Goal: Task Accomplishment & Management: Manage account settings

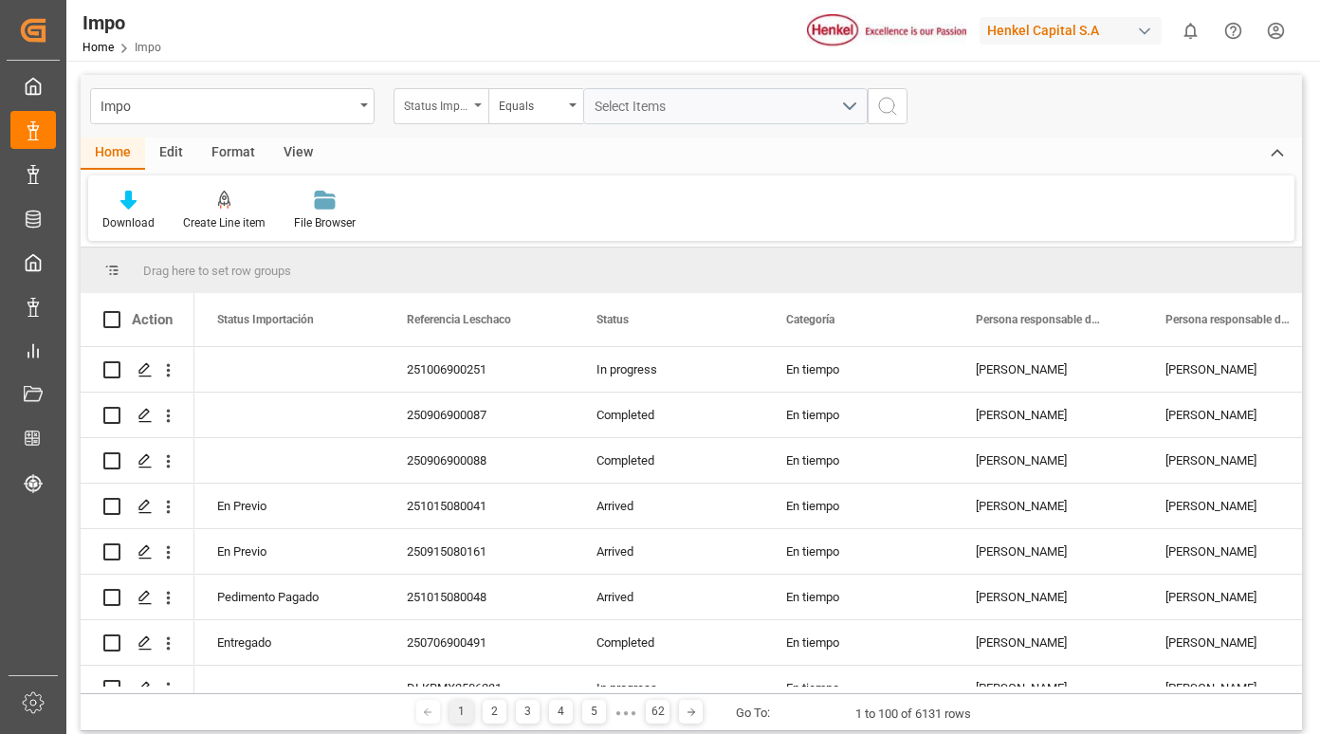
click at [476, 101] on div "Status Importación" at bounding box center [440, 106] width 95 height 36
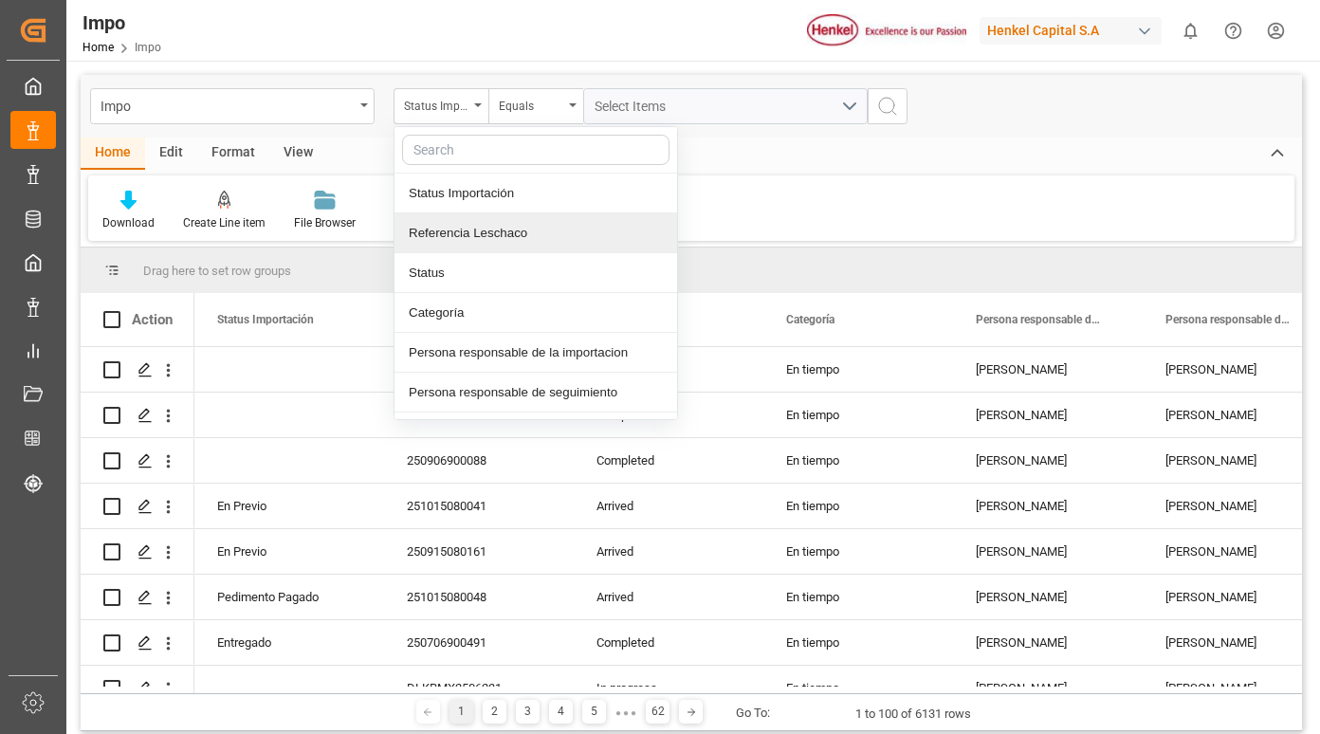
click at [457, 233] on div "Referencia Leschaco" at bounding box center [535, 233] width 283 height 40
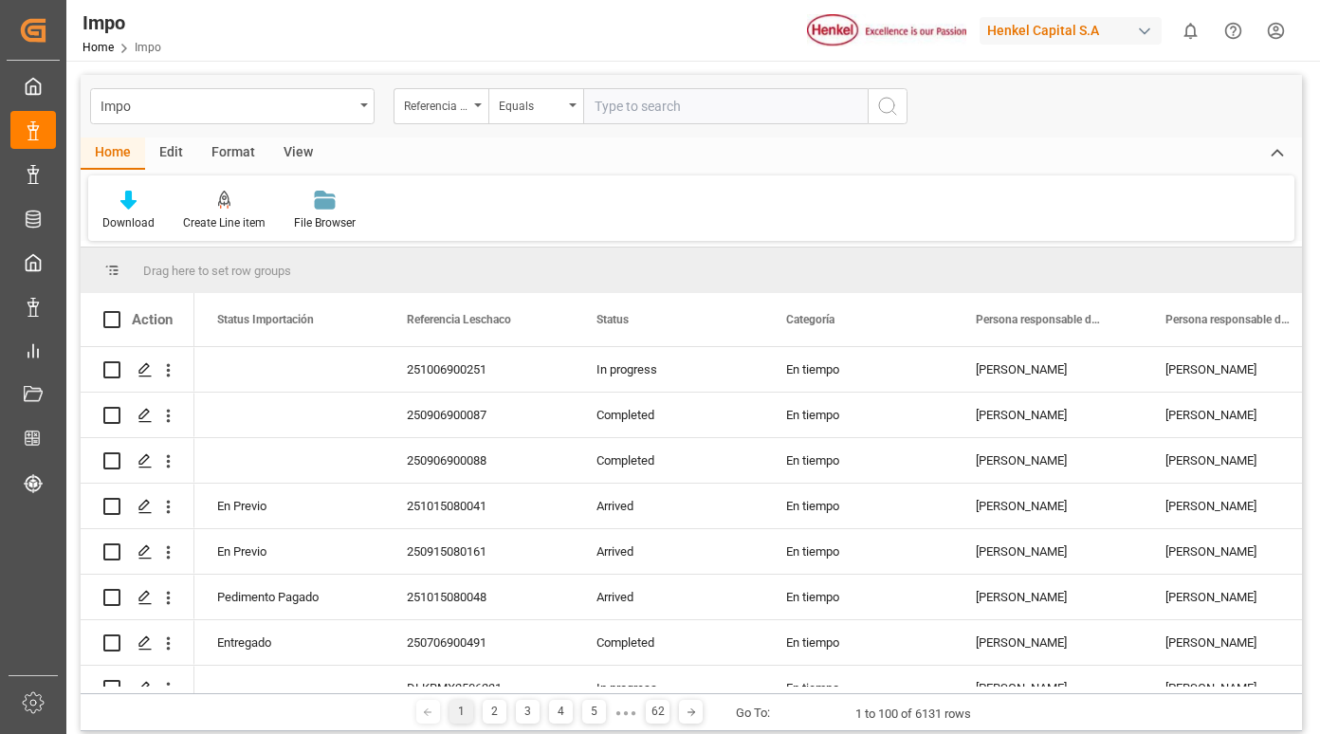
click at [659, 99] on input "text" at bounding box center [725, 106] width 284 height 36
type input "250906900728"
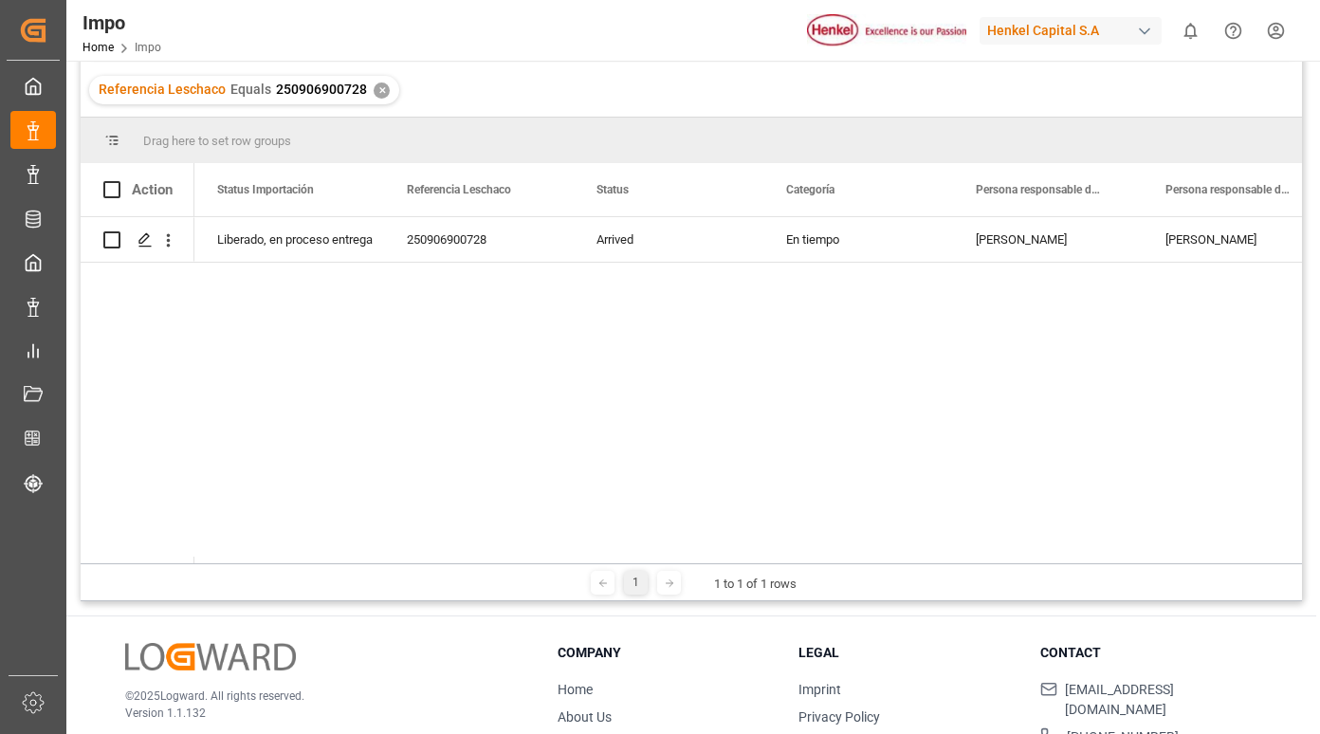
scroll to position [190, 0]
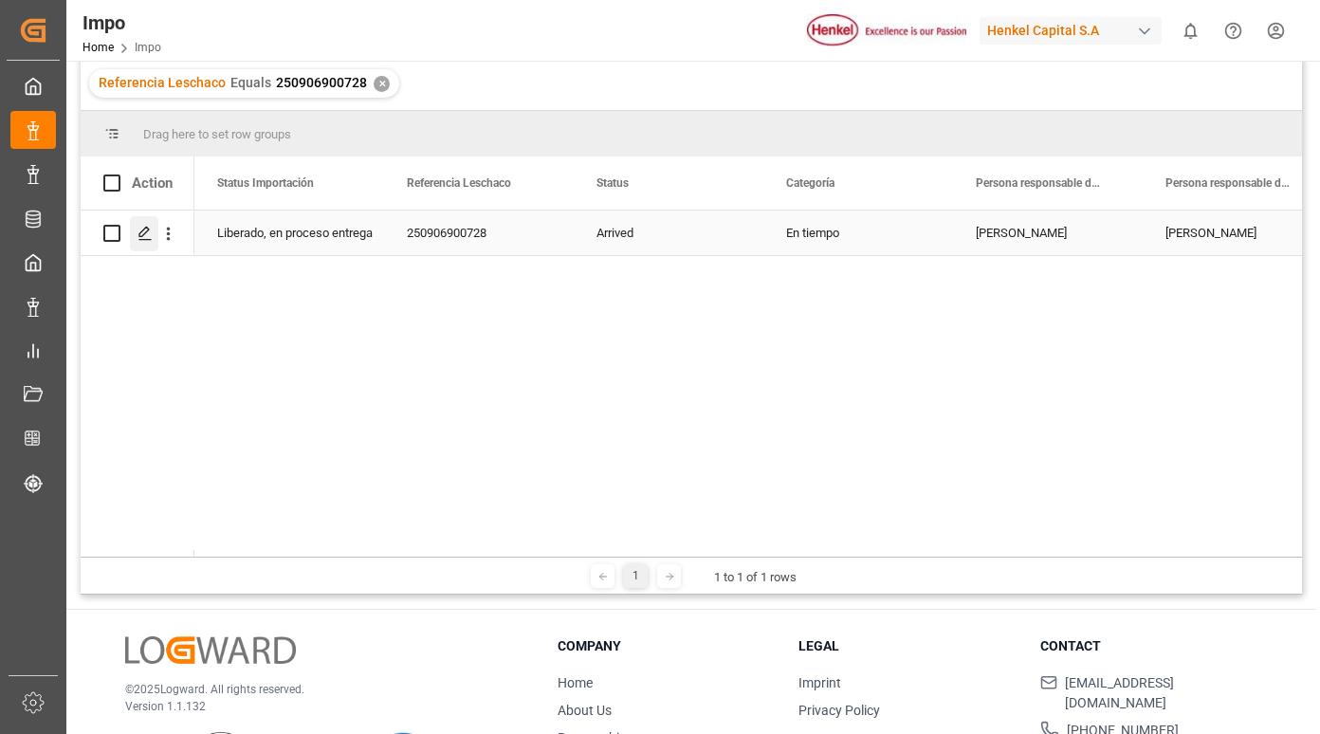
click at [139, 234] on polygon "Press SPACE to select this row." at bounding box center [143, 232] width 9 height 9
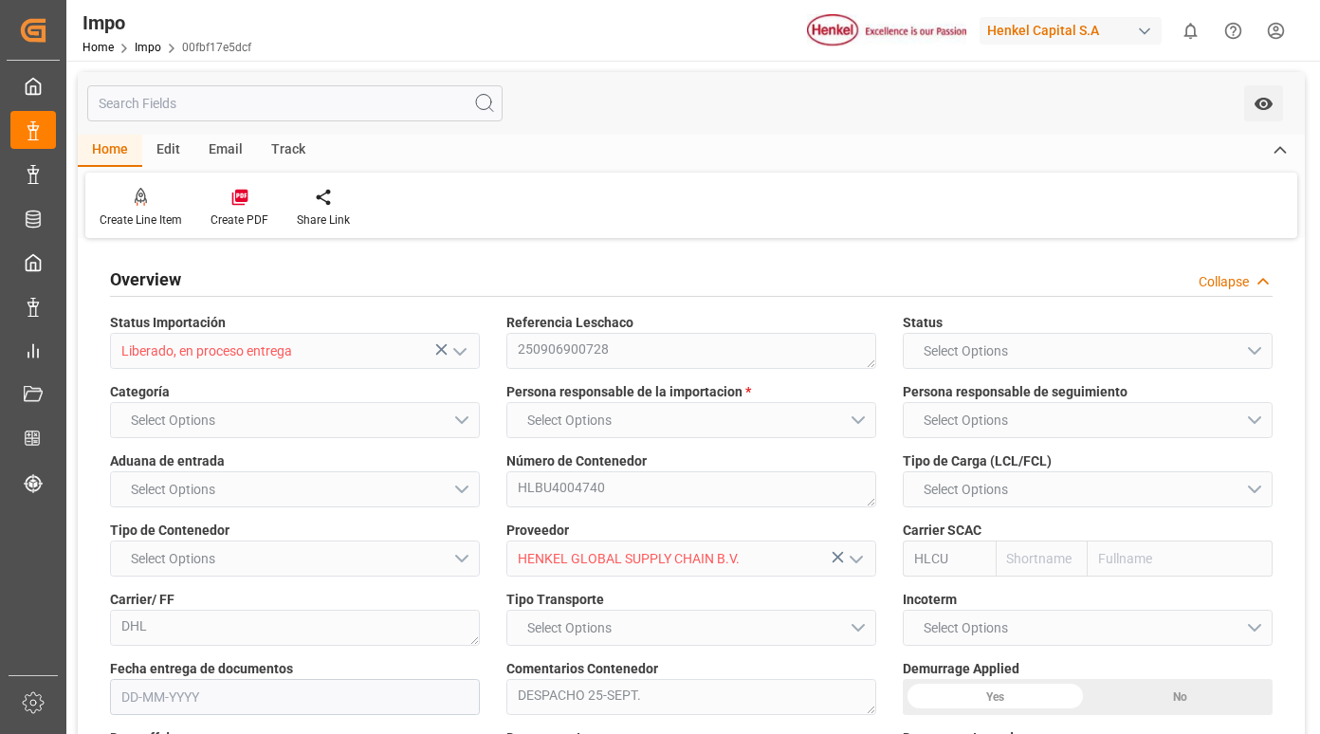
type input "Hapag [PERSON_NAME]"
type input "Hapag [PERSON_NAME] Aktiengesellschaft"
type input "1"
type input "15.89"
type input "11"
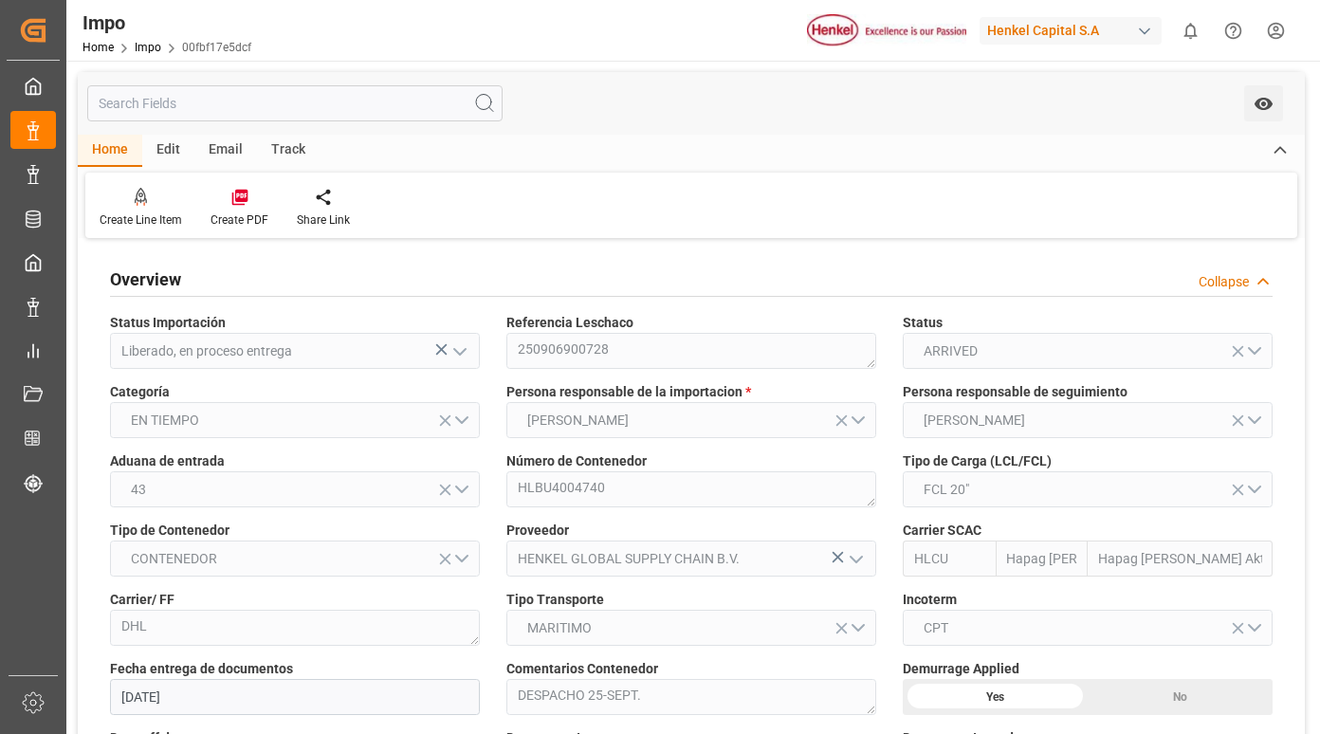
type input "[DATE]"
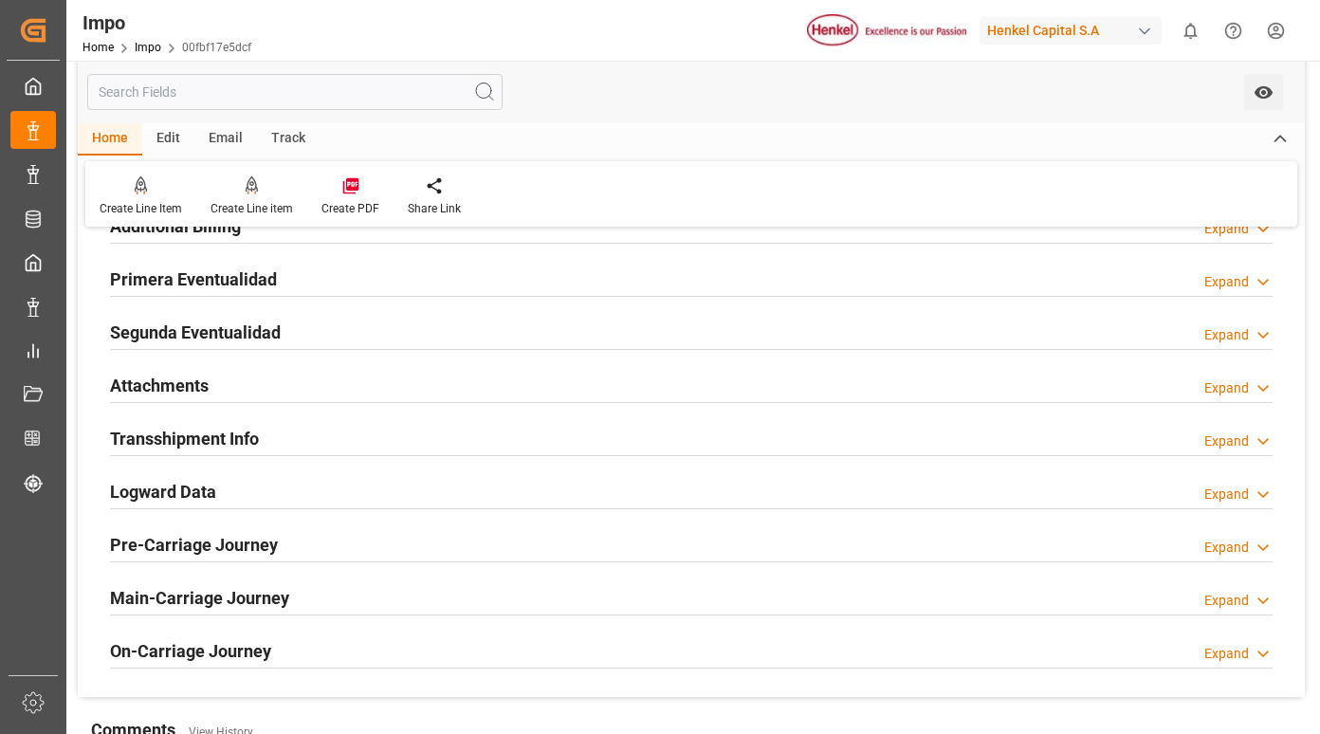
scroll to position [1422, 0]
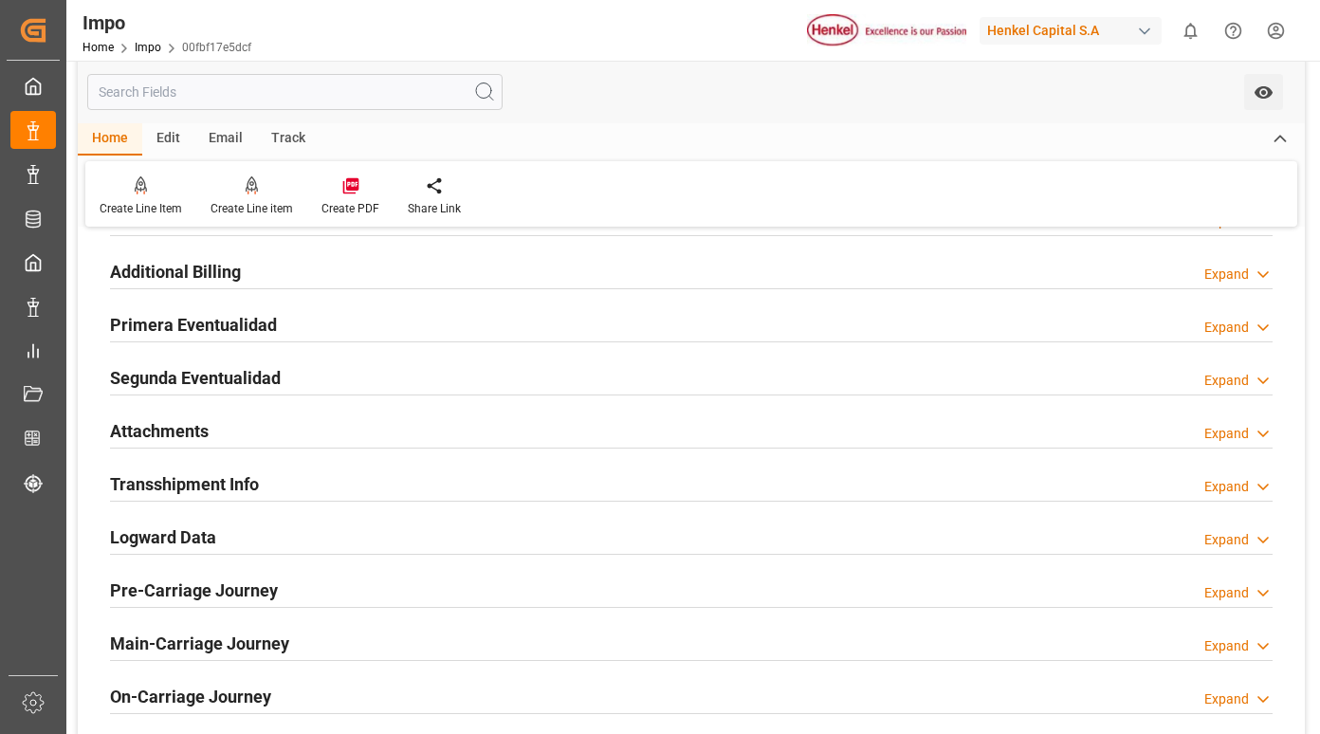
click at [245, 329] on h2 "Primera Eventualidad" at bounding box center [193, 325] width 167 height 26
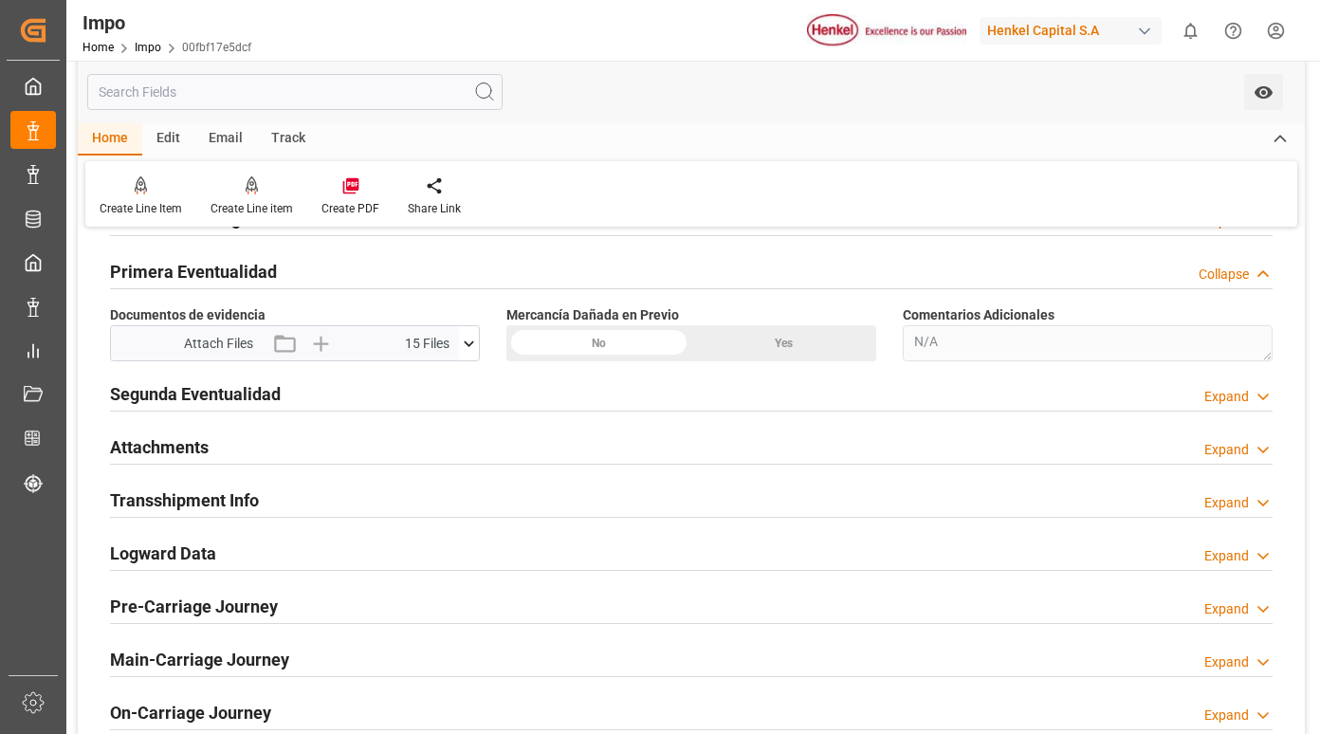
scroll to position [1517, 0]
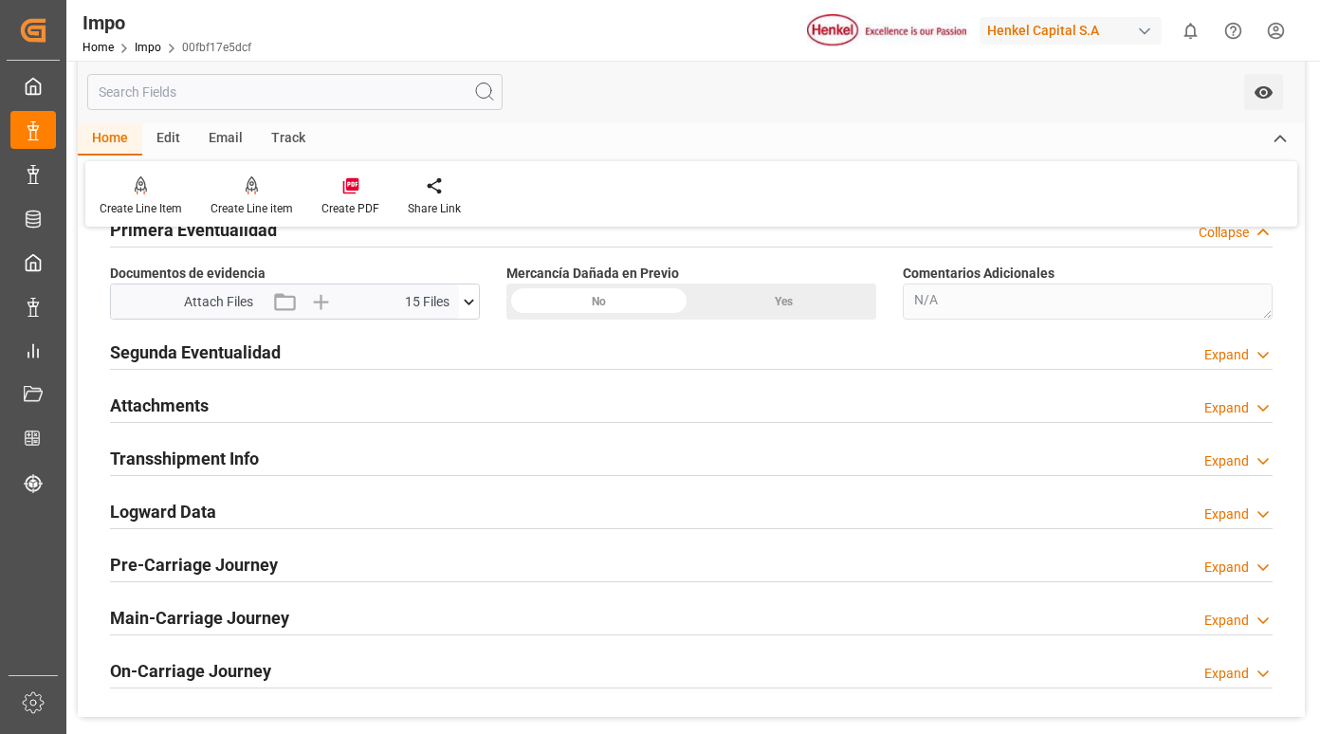
click at [470, 294] on icon at bounding box center [469, 302] width 20 height 20
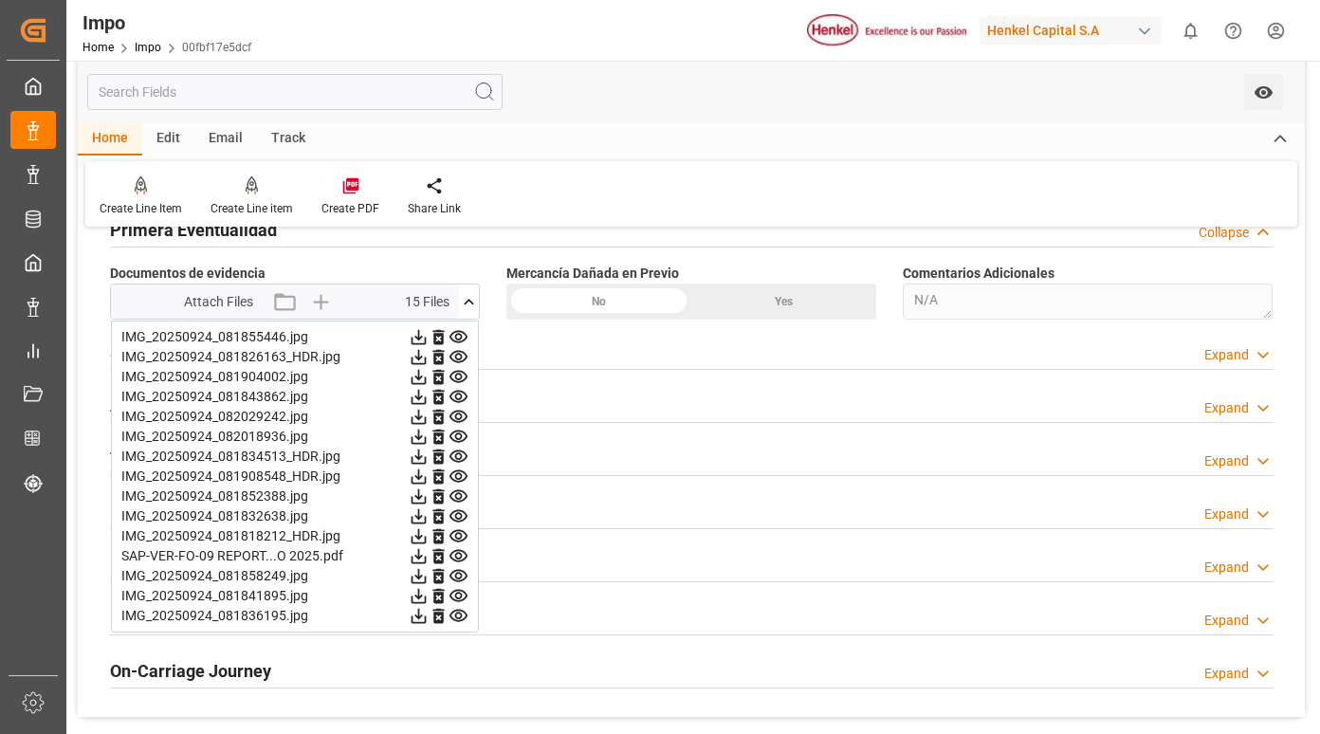
click at [458, 337] on icon at bounding box center [458, 337] width 20 height 20
click at [458, 352] on icon at bounding box center [458, 357] width 18 height 12
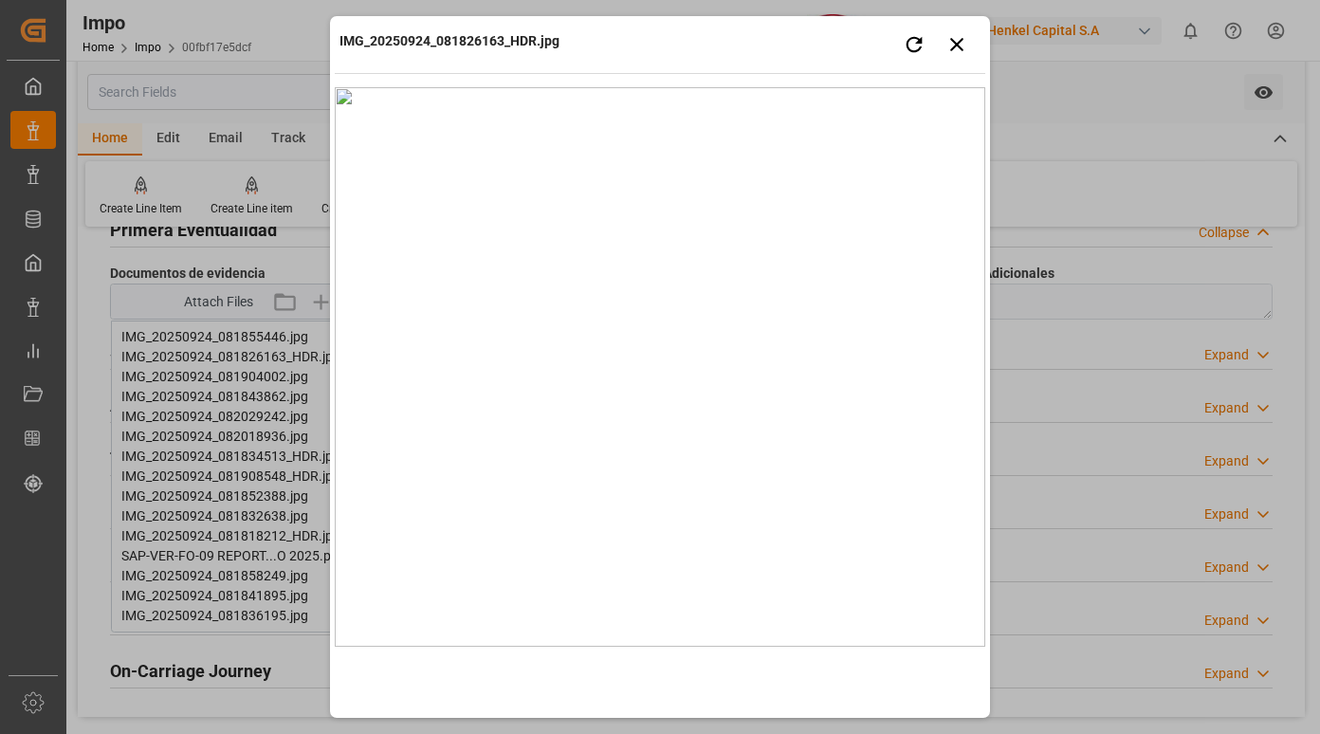
click at [676, 47] on div "IMG_20250924_081826163_HDR.jpg Retry Close preview" at bounding box center [660, 47] width 650 height 52
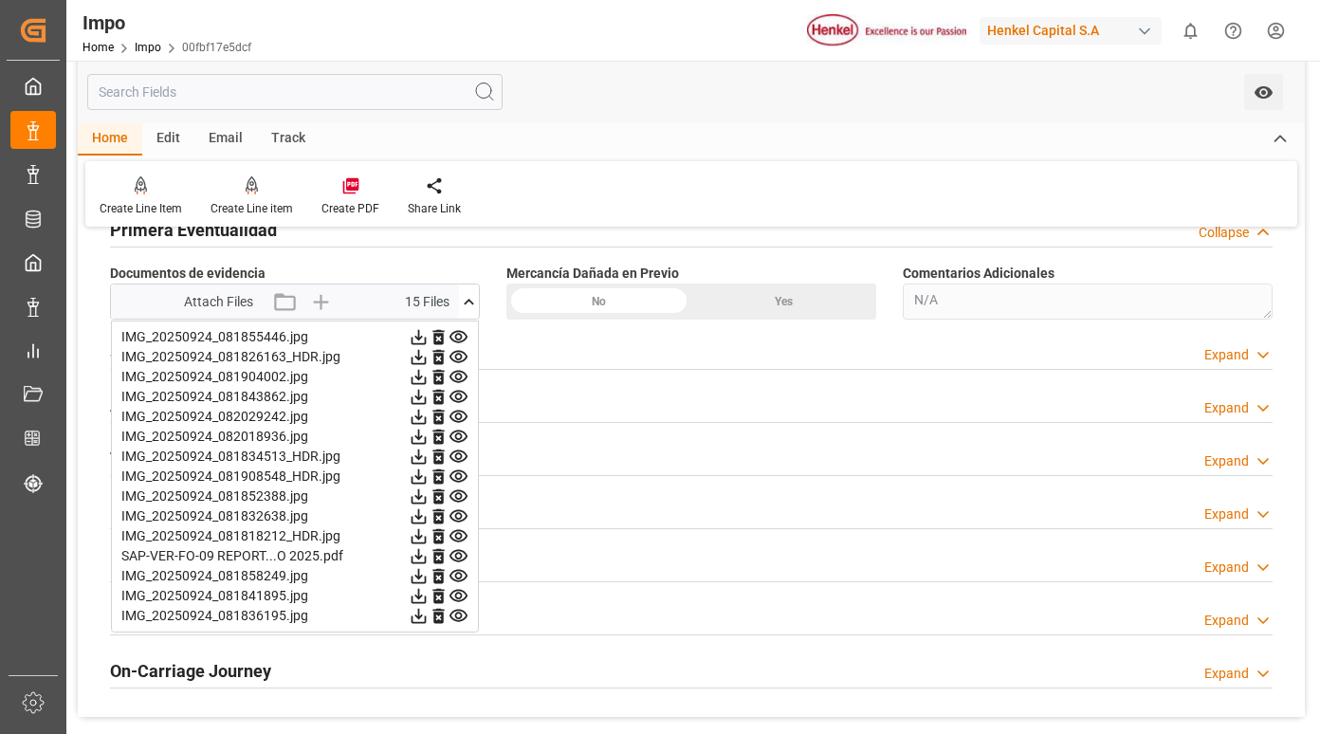
click at [461, 372] on icon at bounding box center [458, 377] width 18 height 12
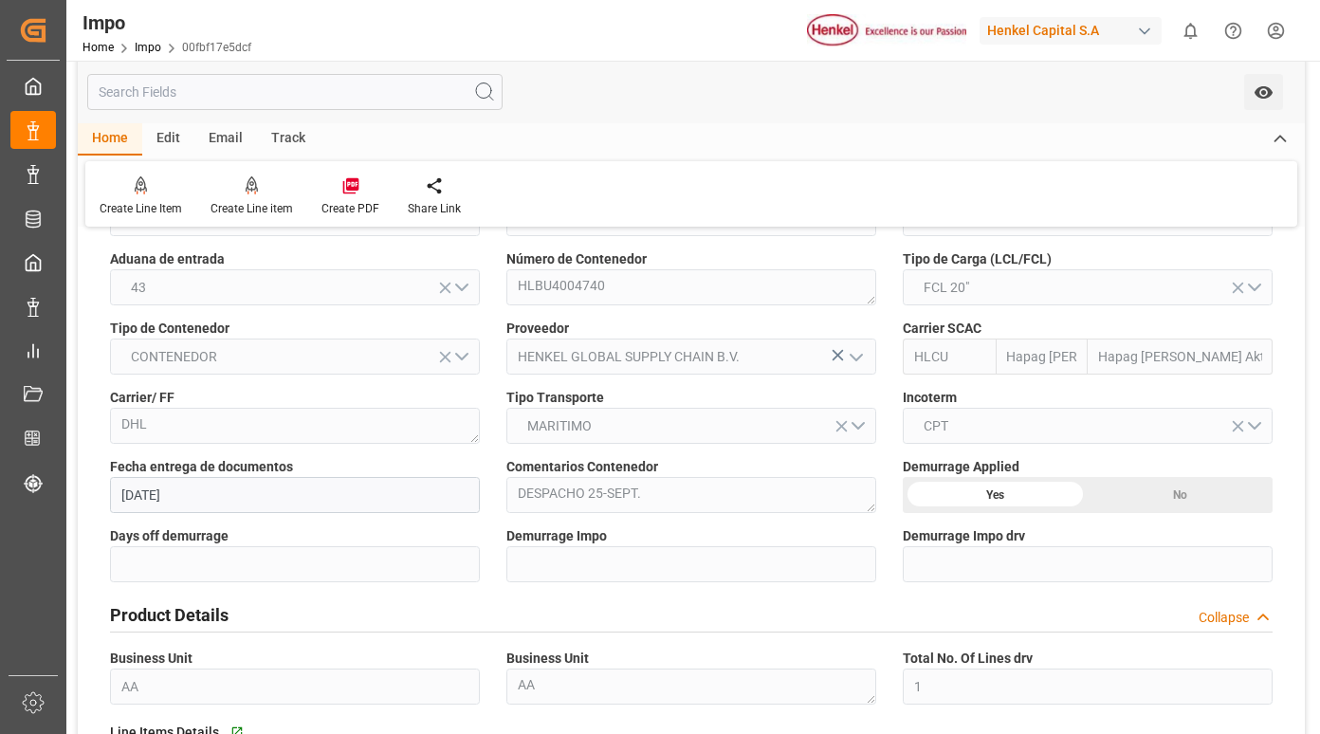
scroll to position [0, 0]
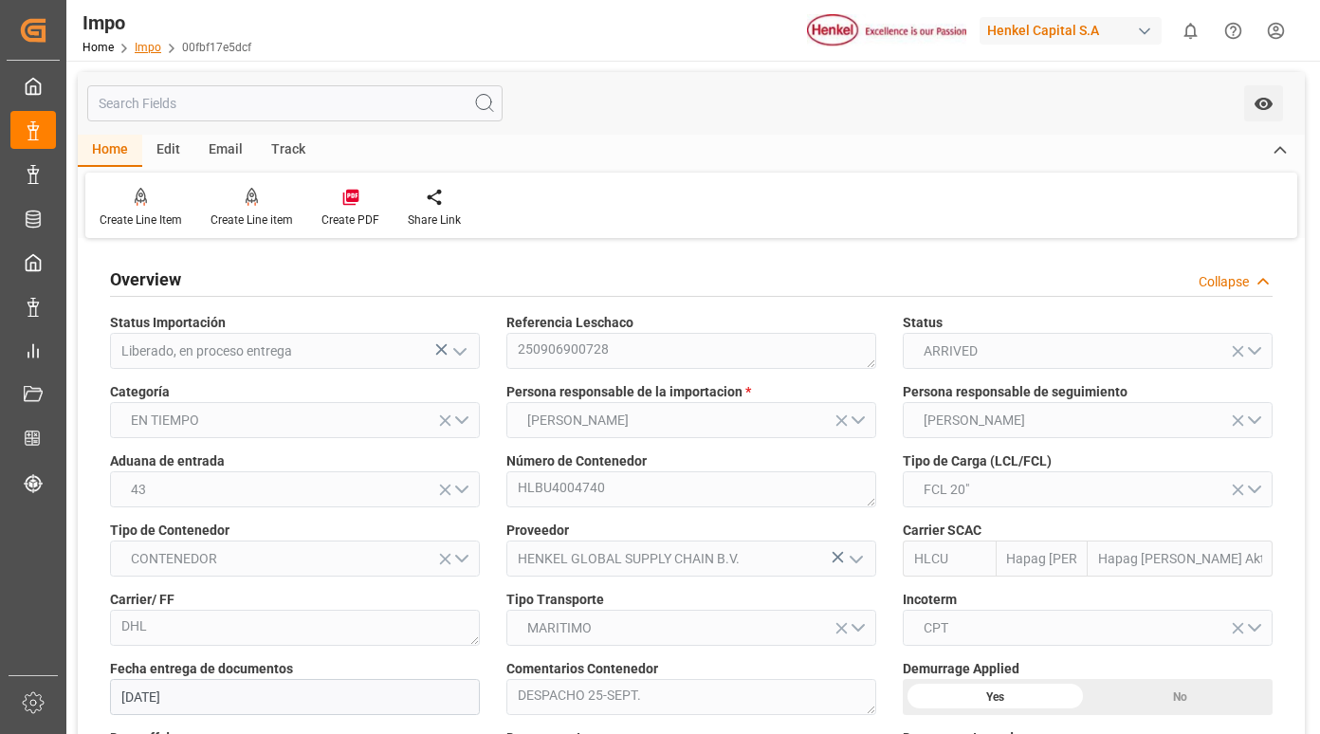
click at [145, 41] on link "Impo" at bounding box center [148, 47] width 27 height 13
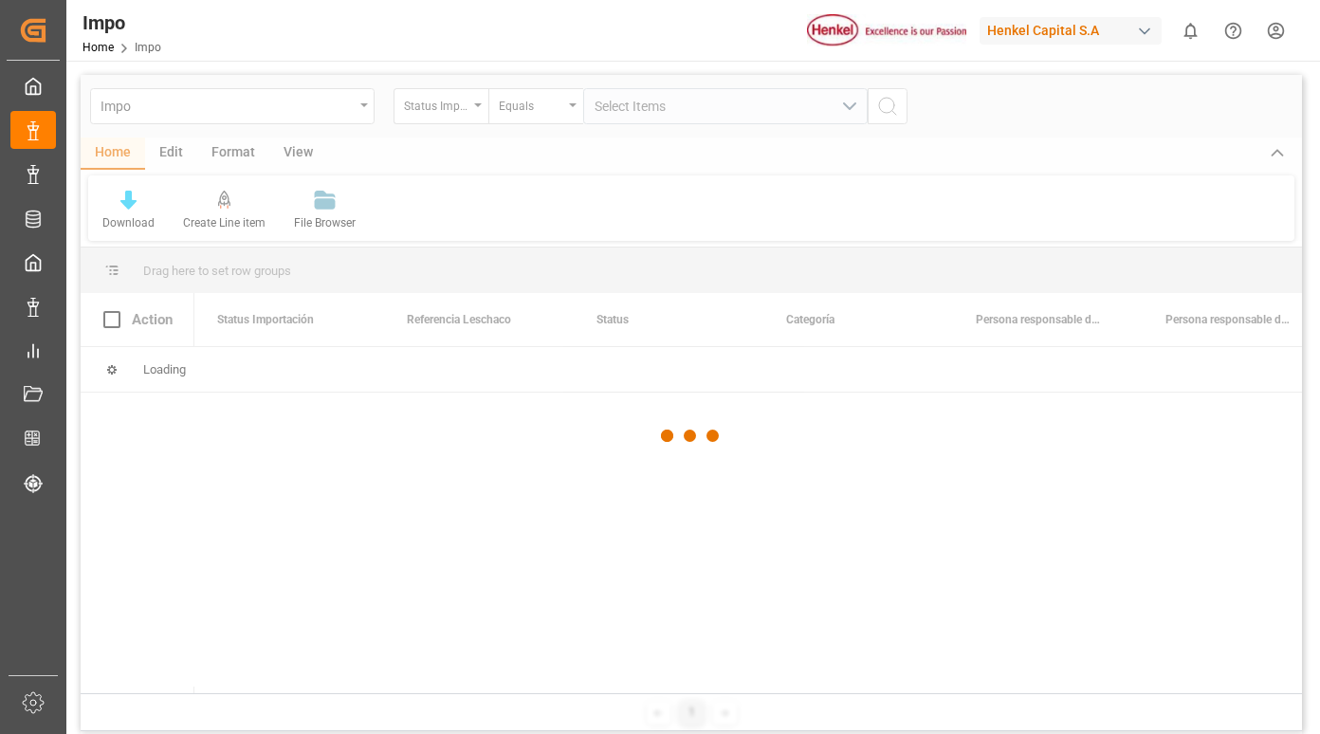
click at [472, 112] on div at bounding box center [691, 436] width 1221 height 722
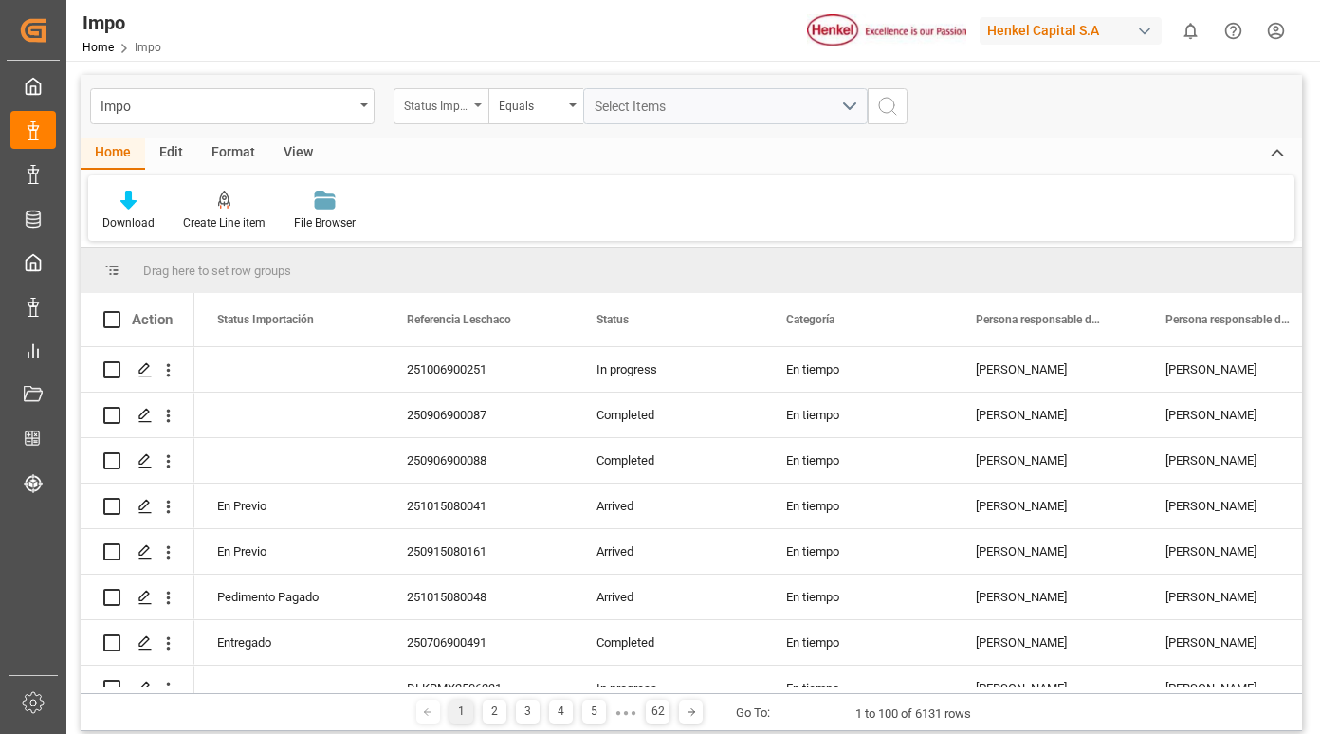
click at [460, 107] on div "Status Importación" at bounding box center [436, 104] width 64 height 22
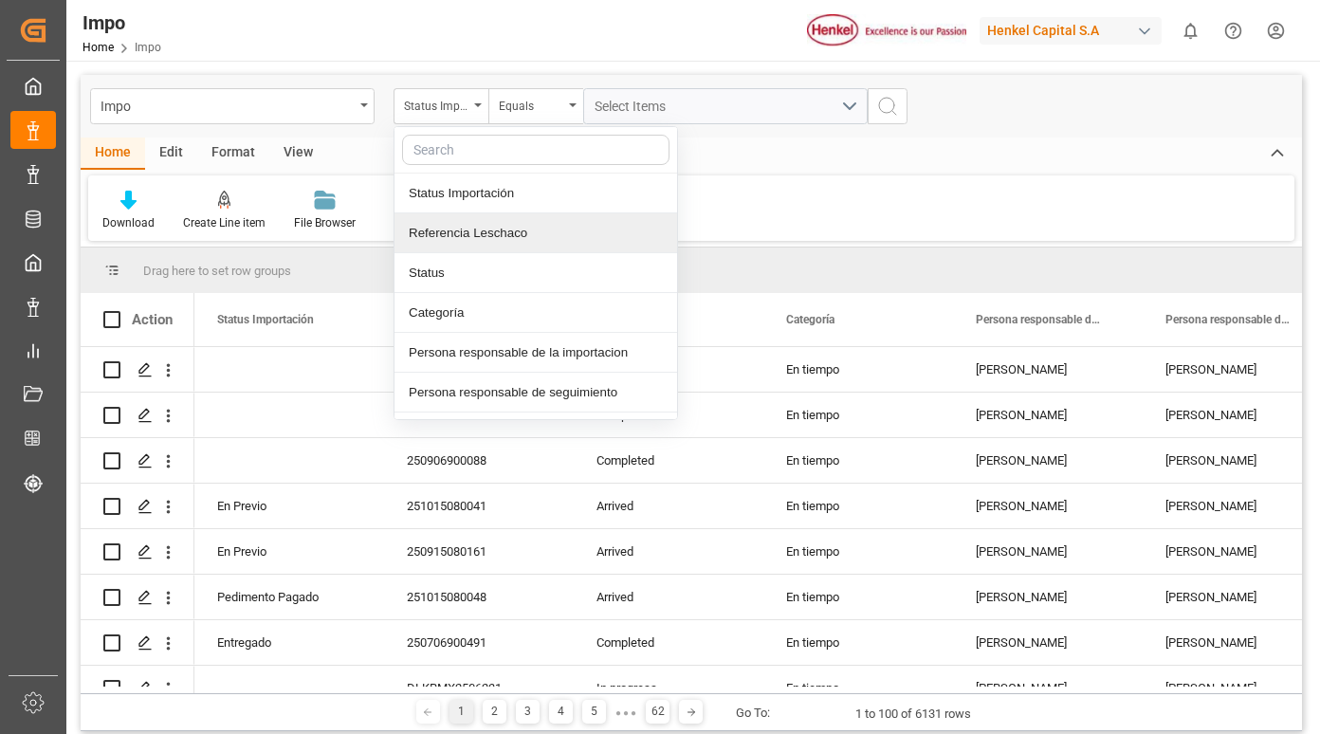
click at [489, 235] on div "Referencia Leschaco" at bounding box center [535, 233] width 283 height 40
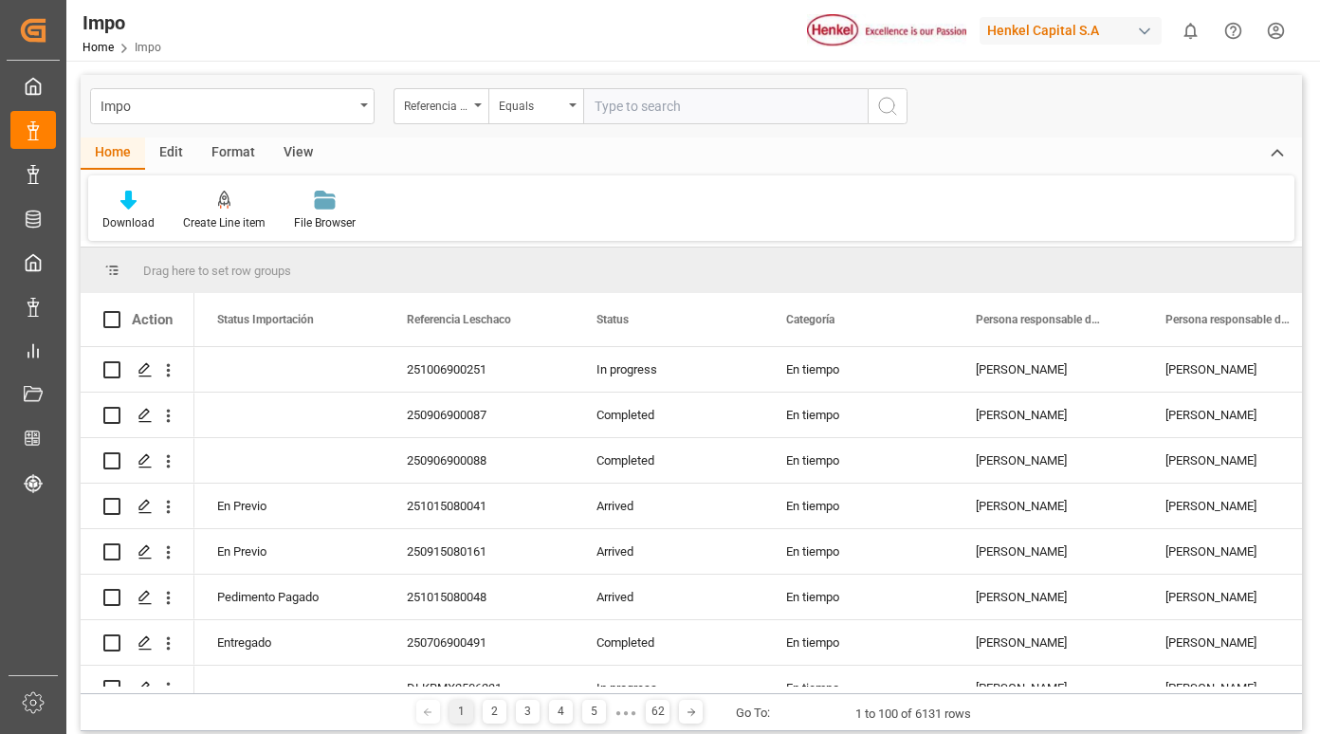
click at [664, 107] on input "text" at bounding box center [725, 106] width 284 height 36
type input "250906900813"
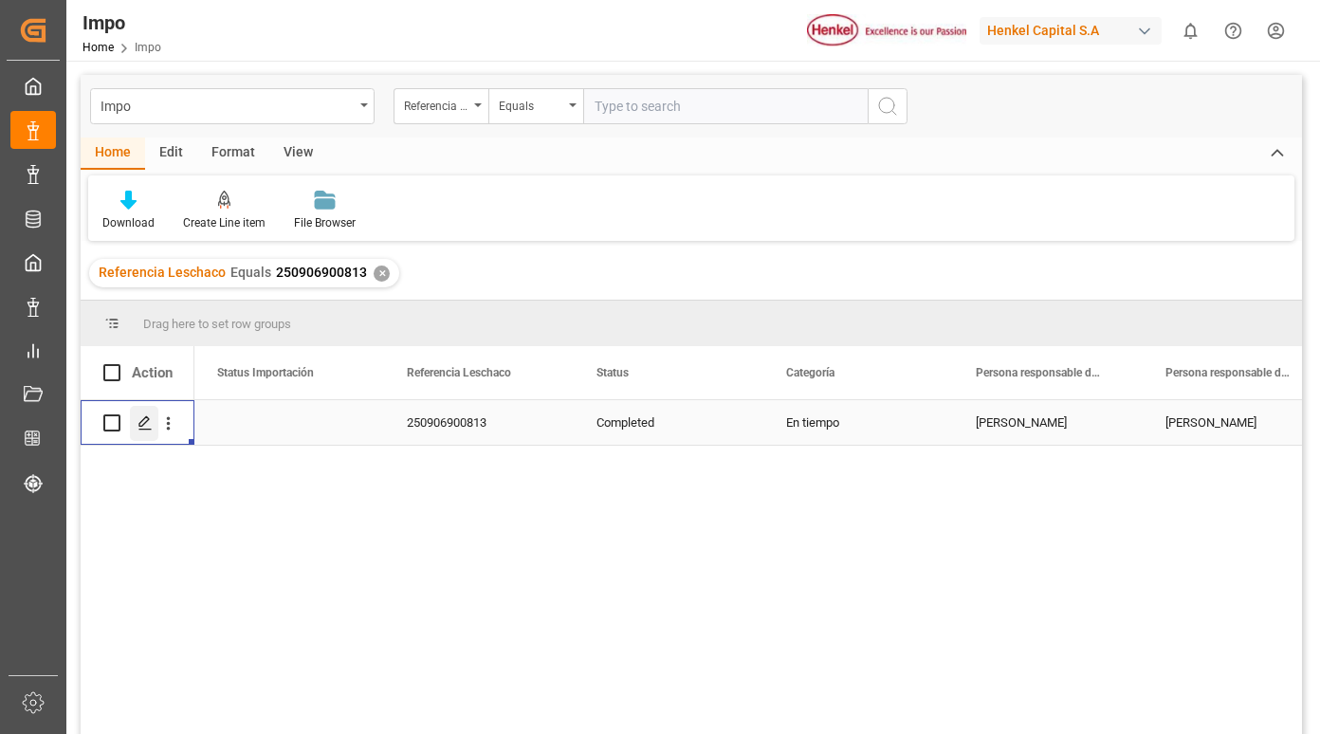
click at [142, 423] on icon "Press SPACE to select this row." at bounding box center [144, 422] width 15 height 15
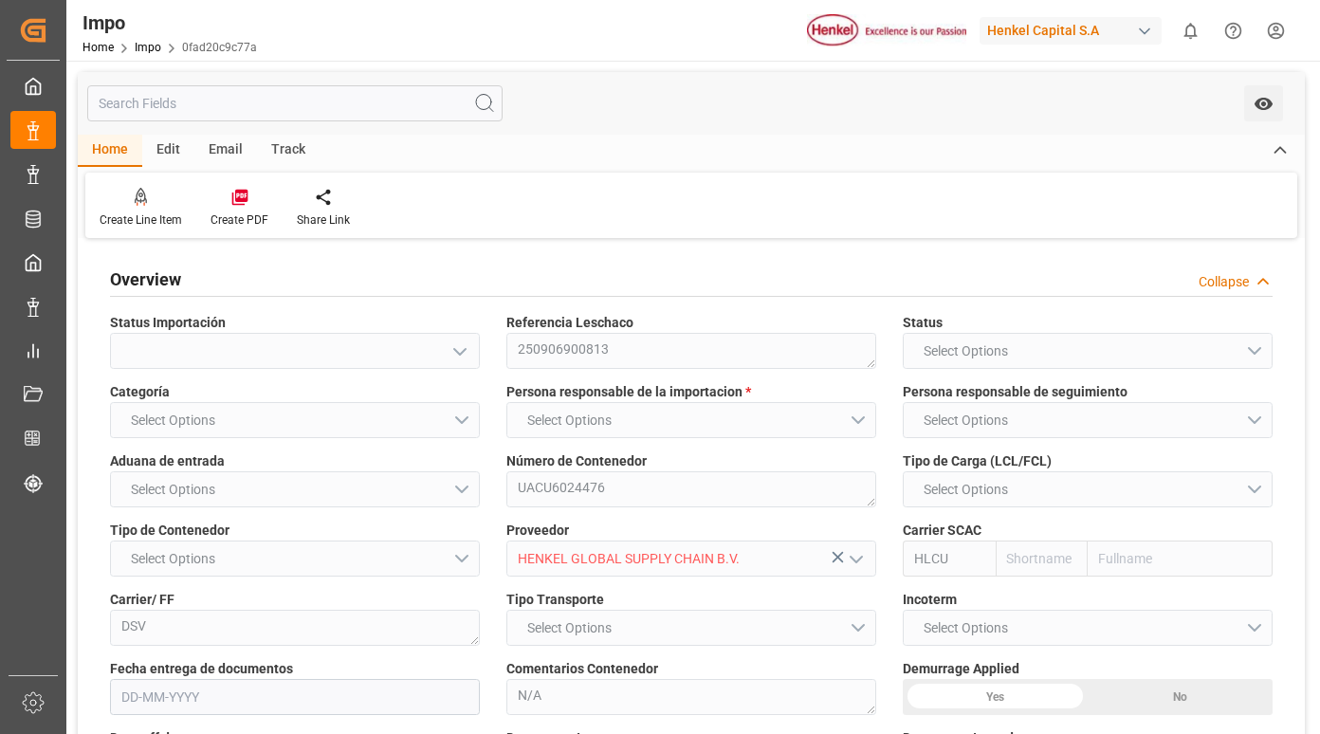
type input "Hapag [PERSON_NAME]"
type input "Hapag [PERSON_NAME] Aktiengesellschaft"
type input "2"
type input "40"
type input "20"
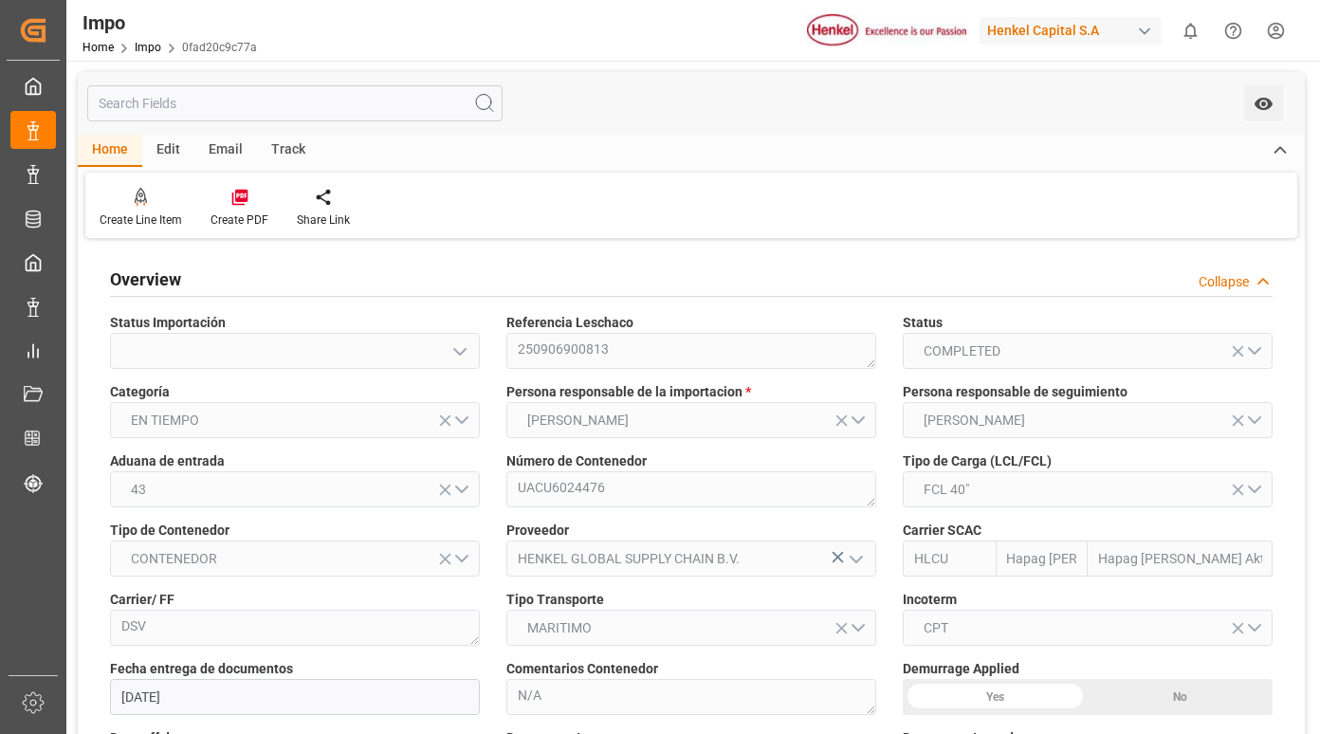
type input "[DATE]"
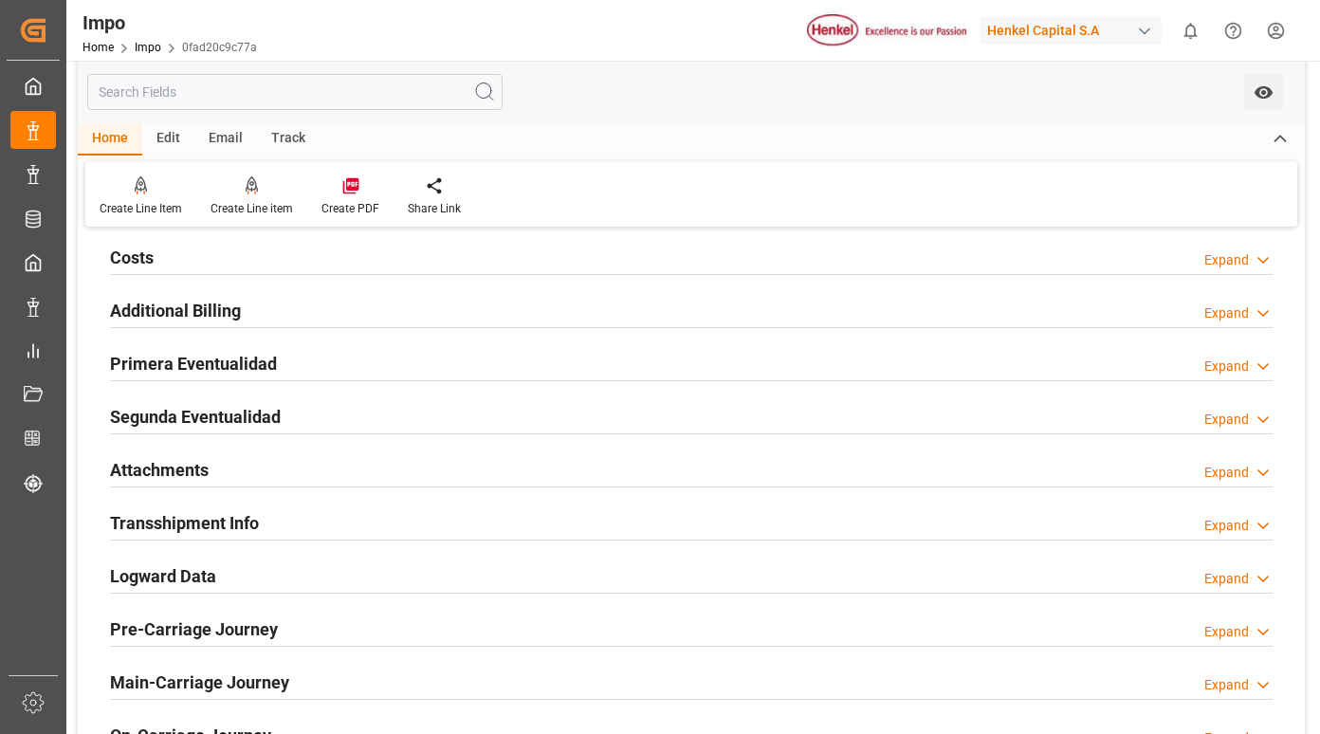
scroll to position [1422, 0]
click at [235, 364] on h2 "Primera Eventualidad" at bounding box center [193, 365] width 167 height 26
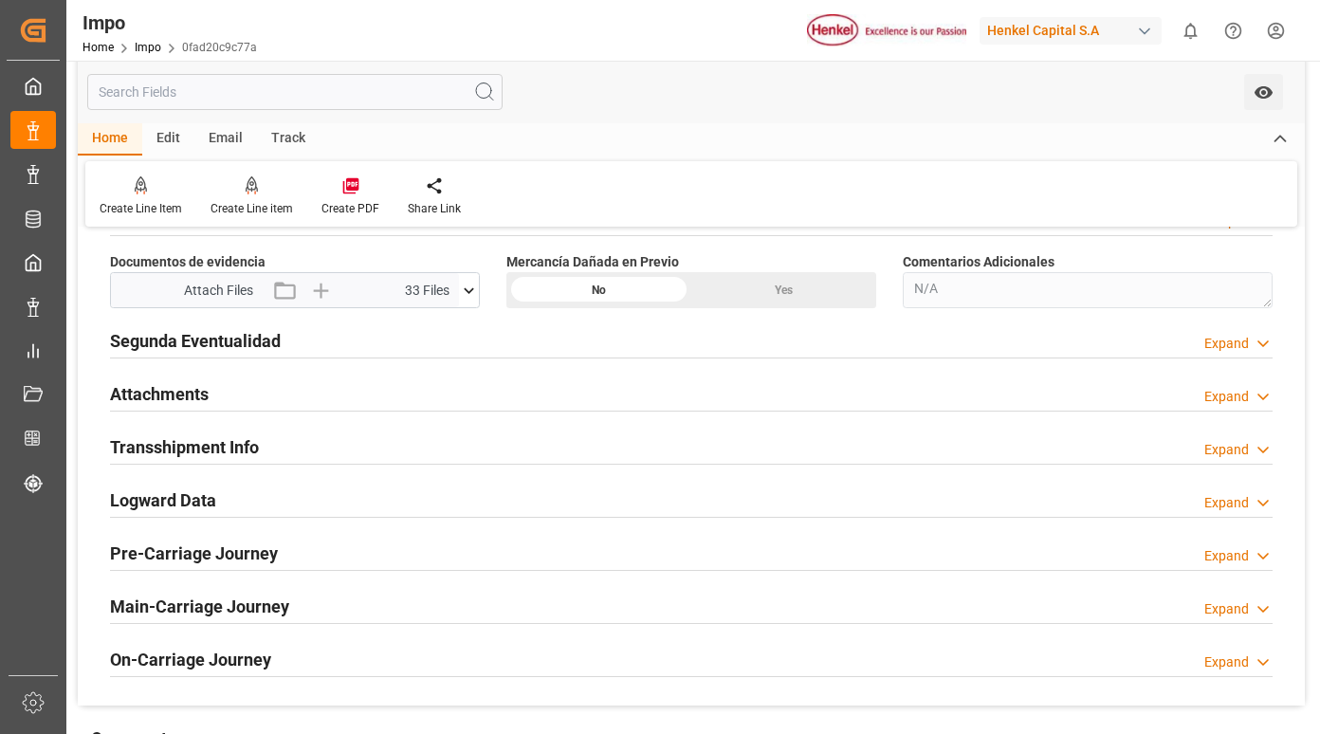
scroll to position [1612, 0]
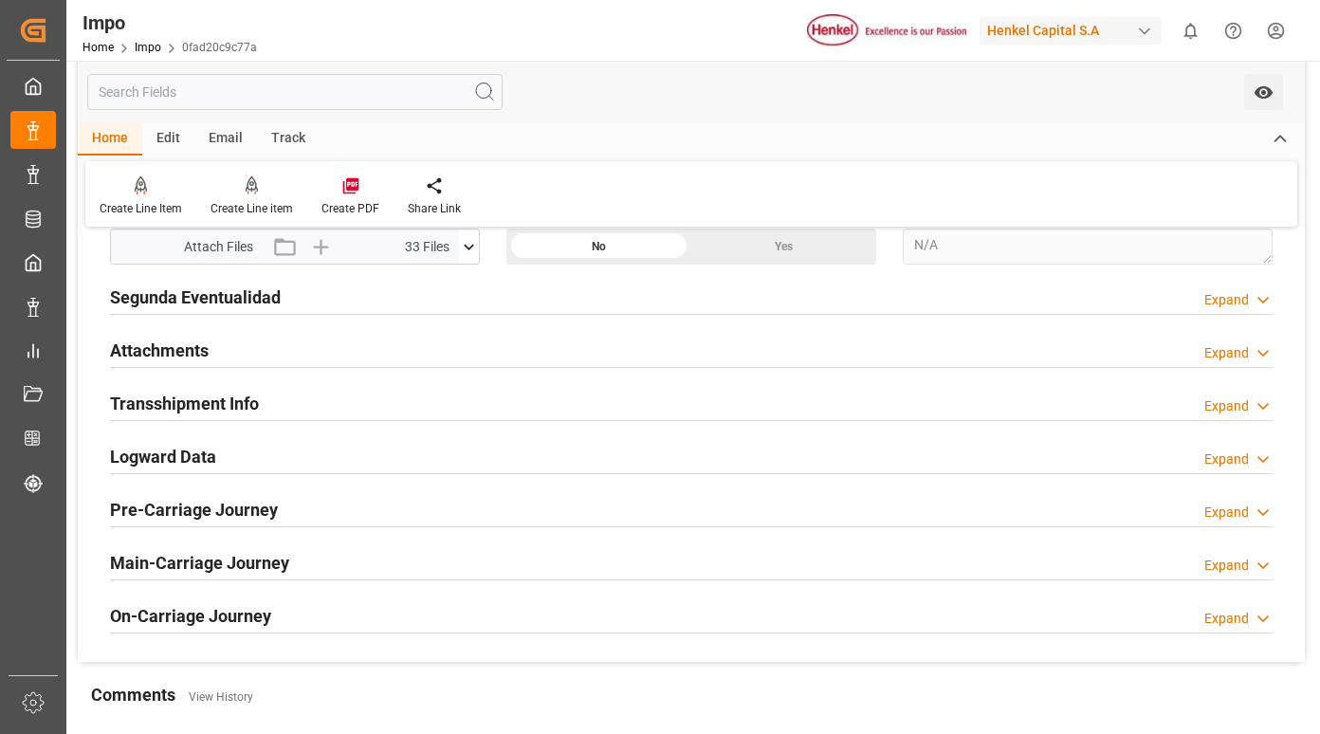
click at [465, 233] on button at bounding box center [469, 246] width 20 height 34
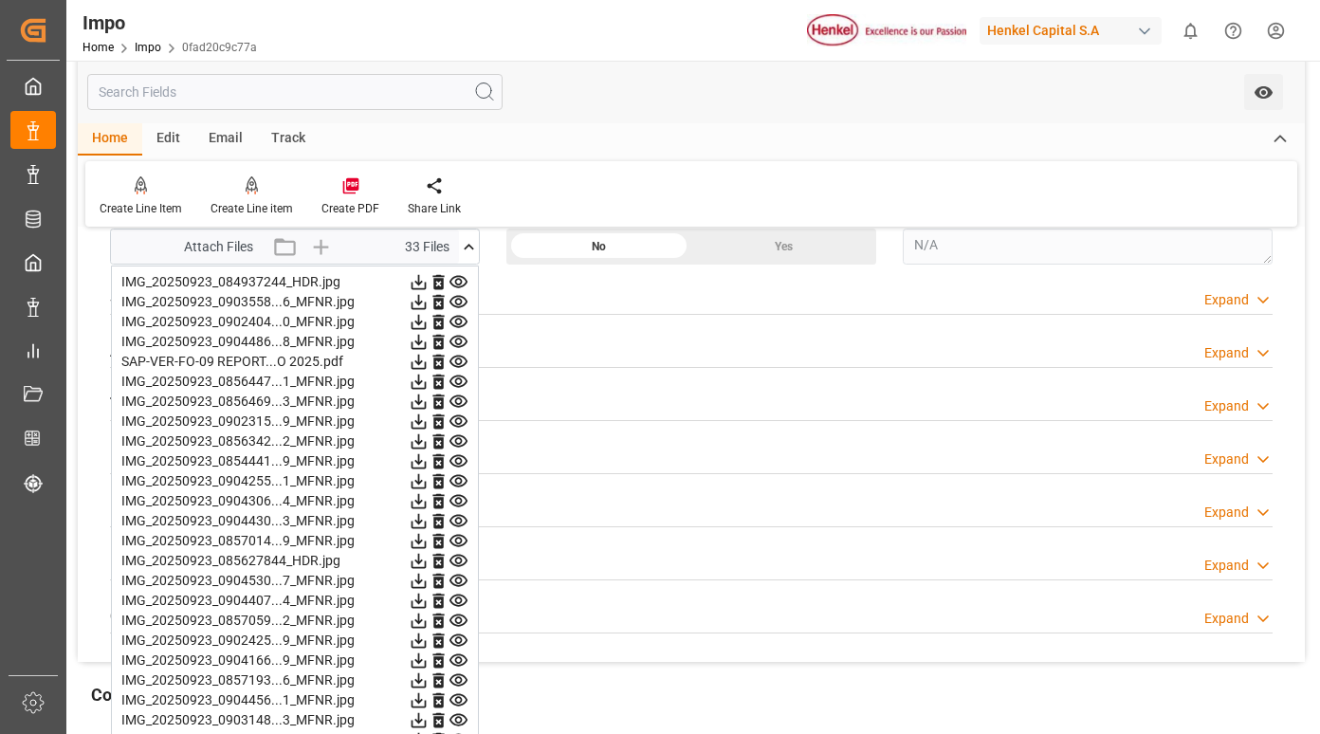
click at [462, 280] on icon at bounding box center [458, 282] width 20 height 20
click at [460, 302] on icon at bounding box center [458, 302] width 20 height 20
click at [461, 320] on icon at bounding box center [458, 322] width 18 height 12
click at [461, 340] on icon at bounding box center [458, 342] width 18 height 12
click at [455, 361] on icon at bounding box center [458, 362] width 18 height 12
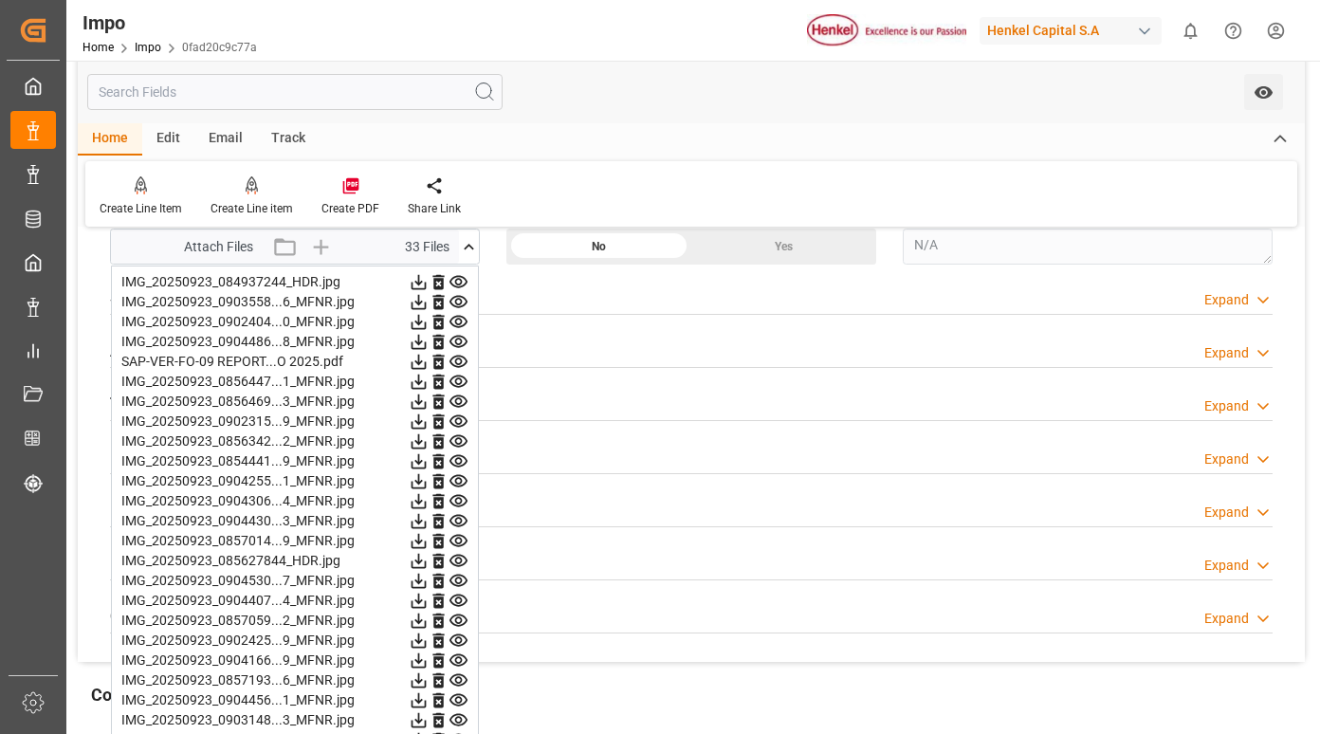
click at [455, 383] on icon at bounding box center [458, 381] width 18 height 12
click at [458, 403] on icon at bounding box center [458, 402] width 20 height 20
click at [457, 418] on icon at bounding box center [458, 421] width 18 height 12
click at [455, 395] on icon at bounding box center [458, 402] width 20 height 20
click at [459, 420] on icon at bounding box center [458, 422] width 20 height 20
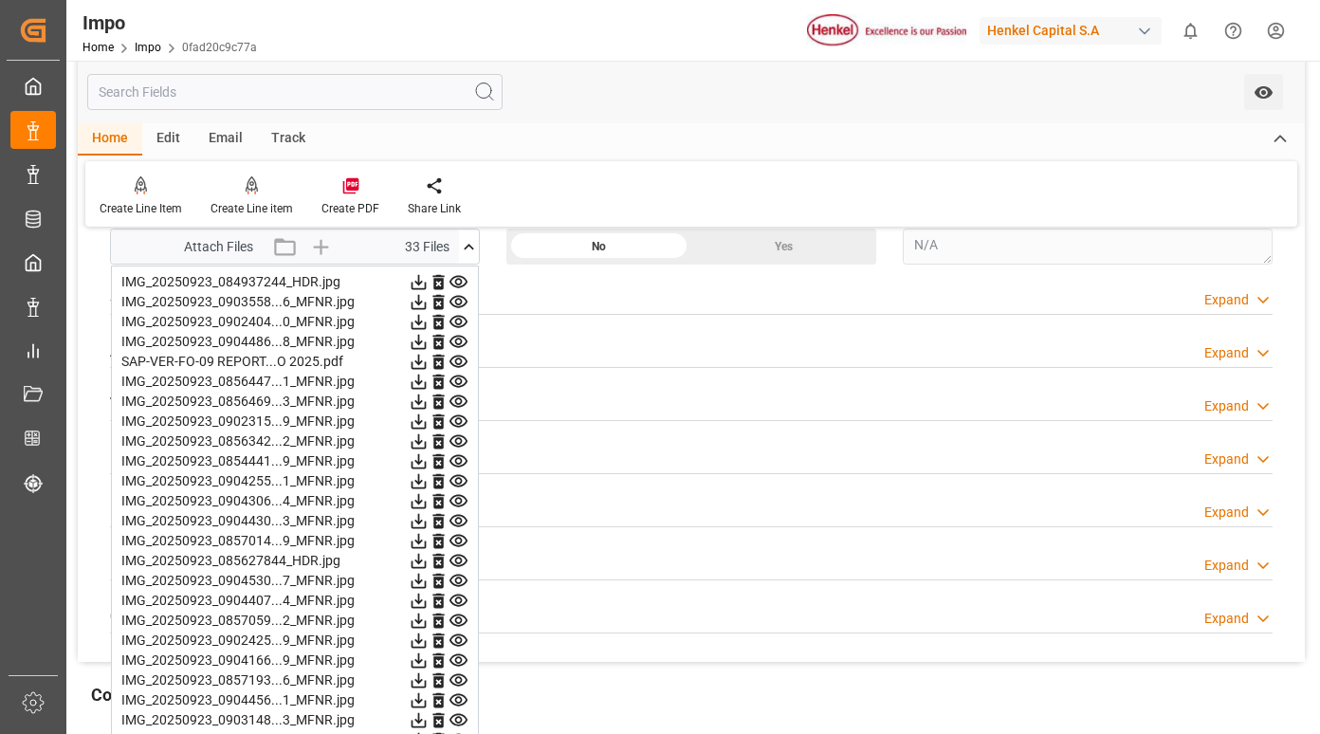
click at [460, 448] on icon at bounding box center [458, 441] width 20 height 20
click at [461, 397] on icon at bounding box center [458, 402] width 20 height 20
click at [463, 413] on icon at bounding box center [458, 422] width 20 height 20
click at [462, 444] on icon at bounding box center [458, 441] width 20 height 20
click at [454, 458] on icon at bounding box center [458, 461] width 20 height 20
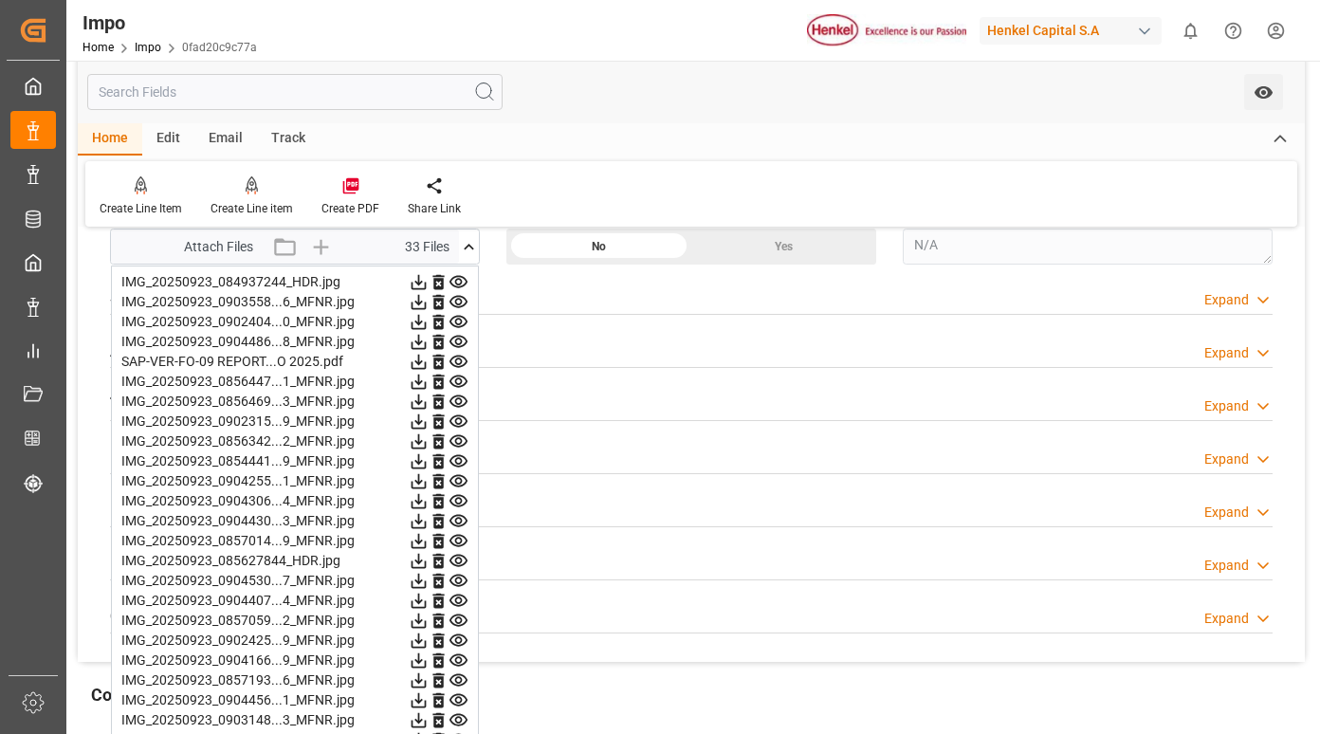
click at [458, 480] on icon at bounding box center [458, 481] width 20 height 20
click at [458, 499] on icon at bounding box center [458, 501] width 18 height 12
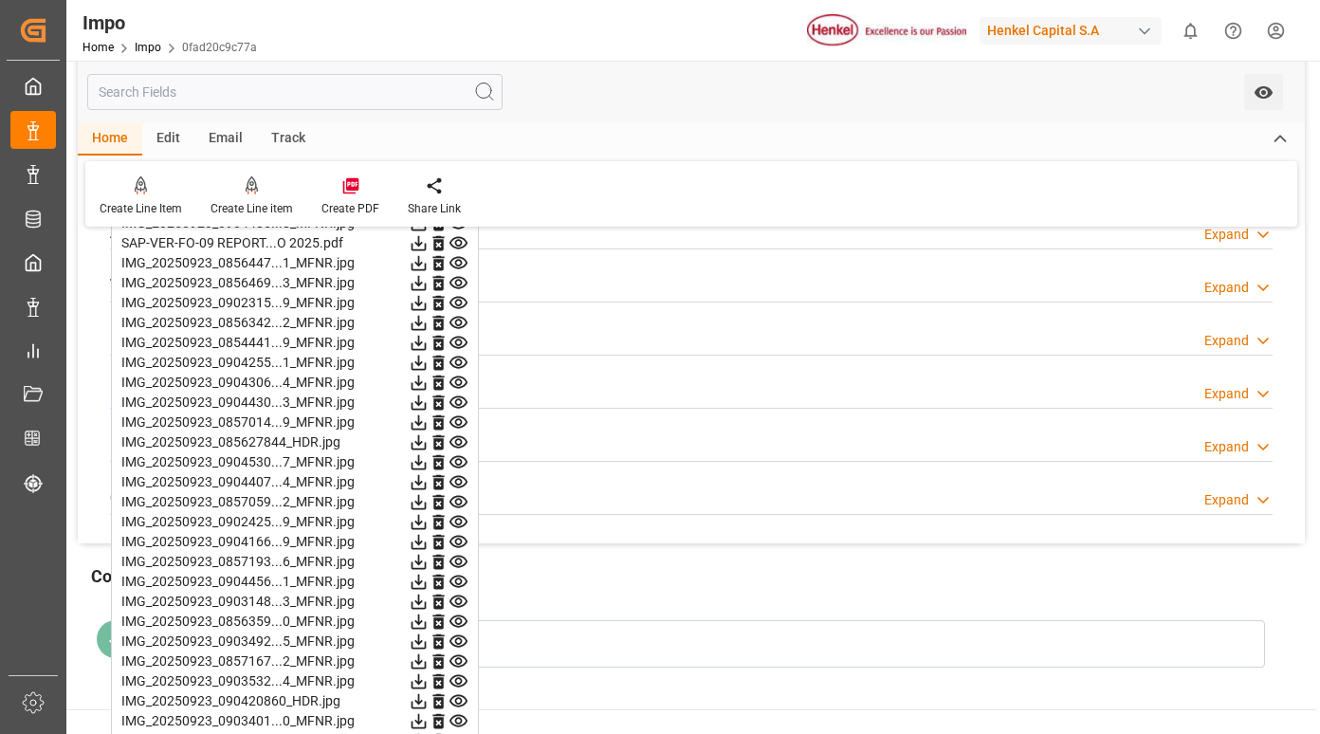
scroll to position [1707, 0]
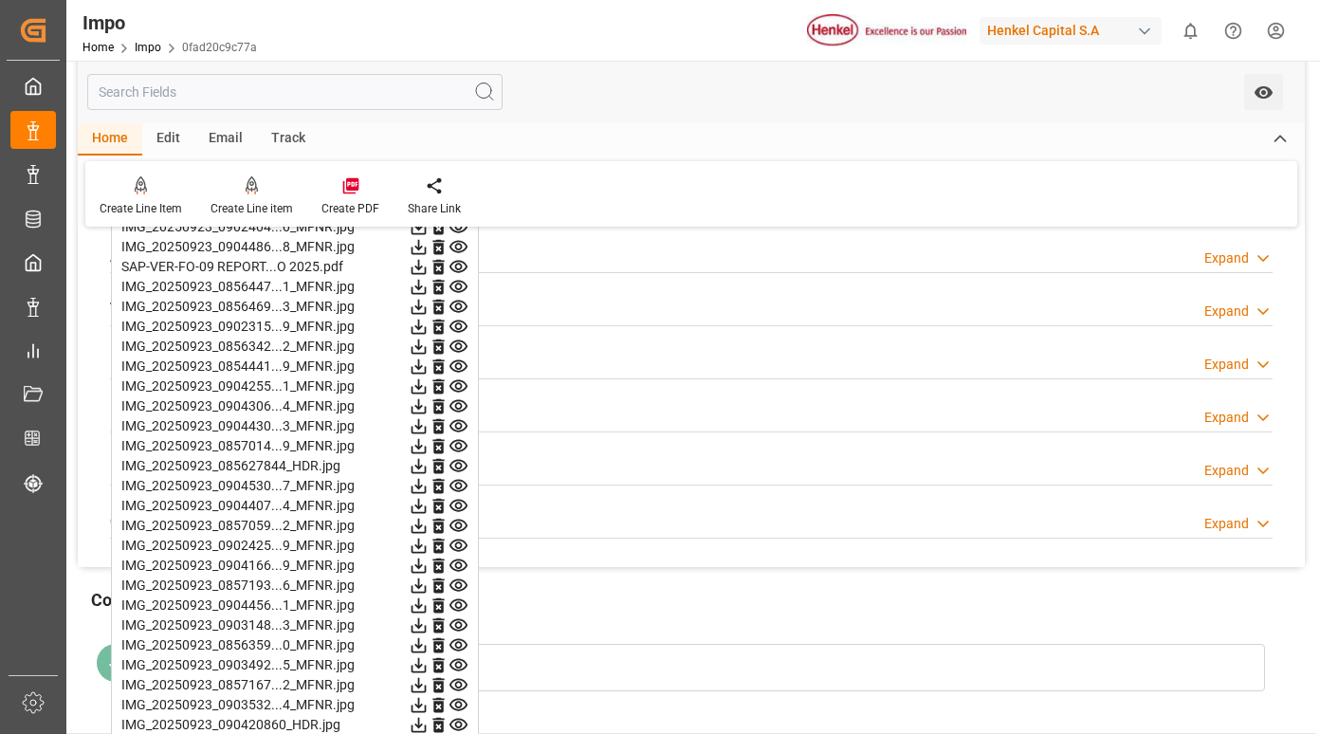
click at [453, 285] on icon at bounding box center [458, 287] width 20 height 20
click at [452, 306] on icon at bounding box center [458, 307] width 20 height 20
click at [456, 321] on icon at bounding box center [458, 326] width 18 height 12
click at [459, 344] on icon at bounding box center [458, 346] width 18 height 12
click at [461, 366] on icon at bounding box center [458, 366] width 18 height 12
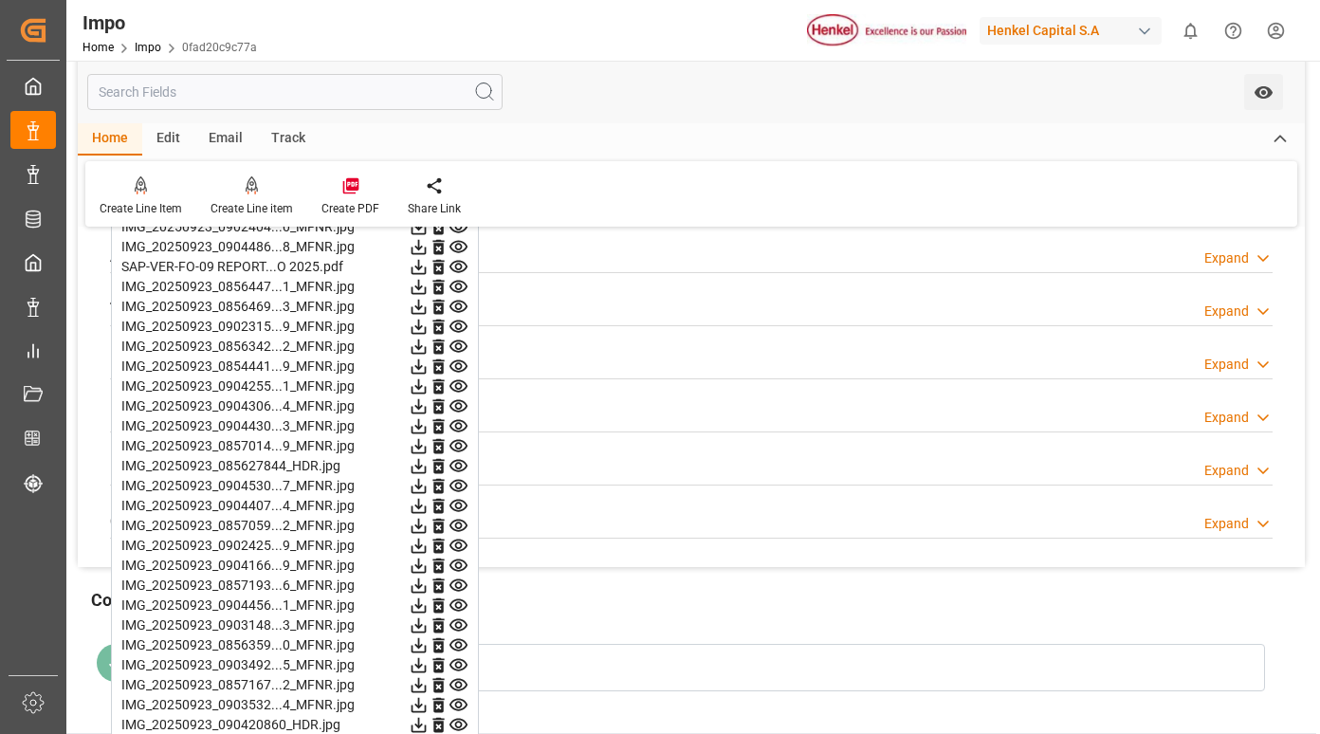
click at [459, 379] on icon at bounding box center [458, 386] width 20 height 20
click at [460, 402] on icon at bounding box center [458, 406] width 20 height 20
click at [456, 428] on icon at bounding box center [458, 426] width 18 height 12
click at [456, 443] on icon at bounding box center [458, 446] width 20 height 20
click at [456, 466] on icon at bounding box center [458, 466] width 18 height 12
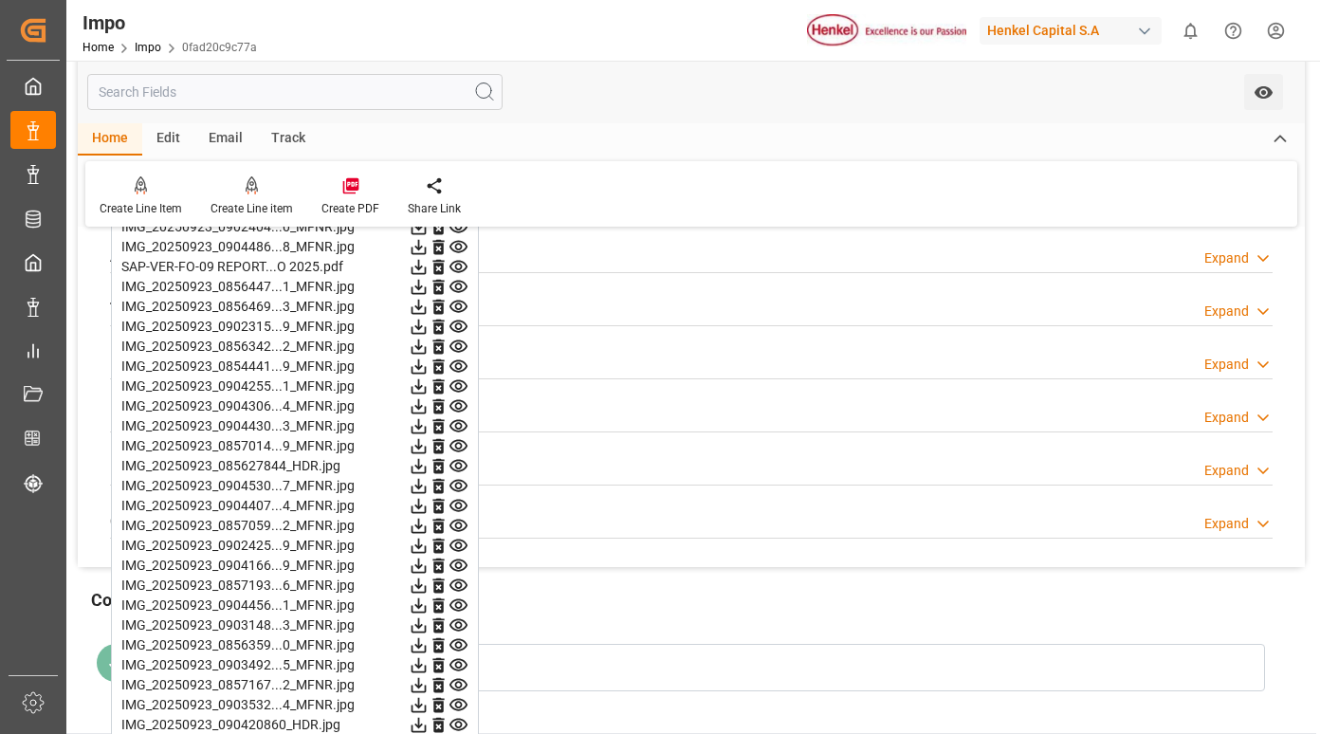
click at [455, 466] on icon at bounding box center [458, 466] width 18 height 12
click at [455, 491] on icon at bounding box center [458, 486] width 18 height 12
click at [455, 505] on icon at bounding box center [458, 506] width 18 height 12
click at [459, 519] on icon at bounding box center [458, 526] width 20 height 20
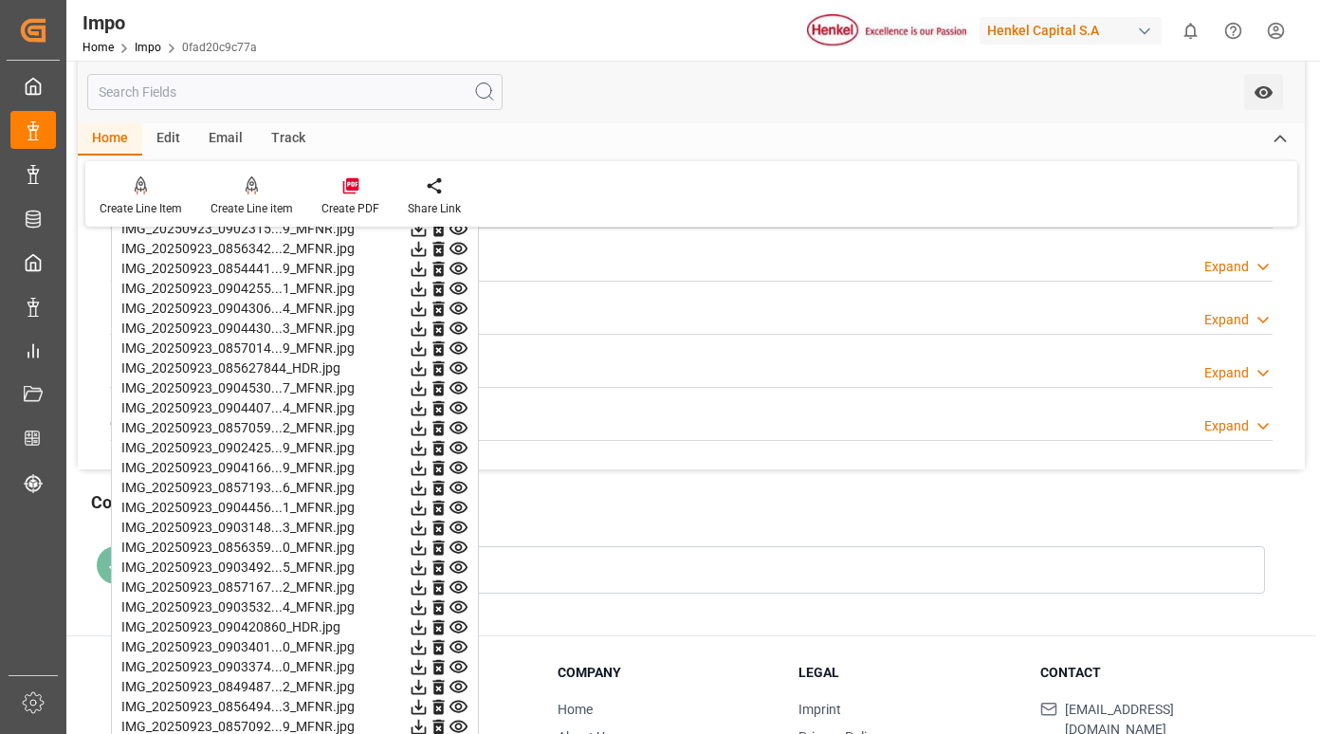
scroll to position [1896, 0]
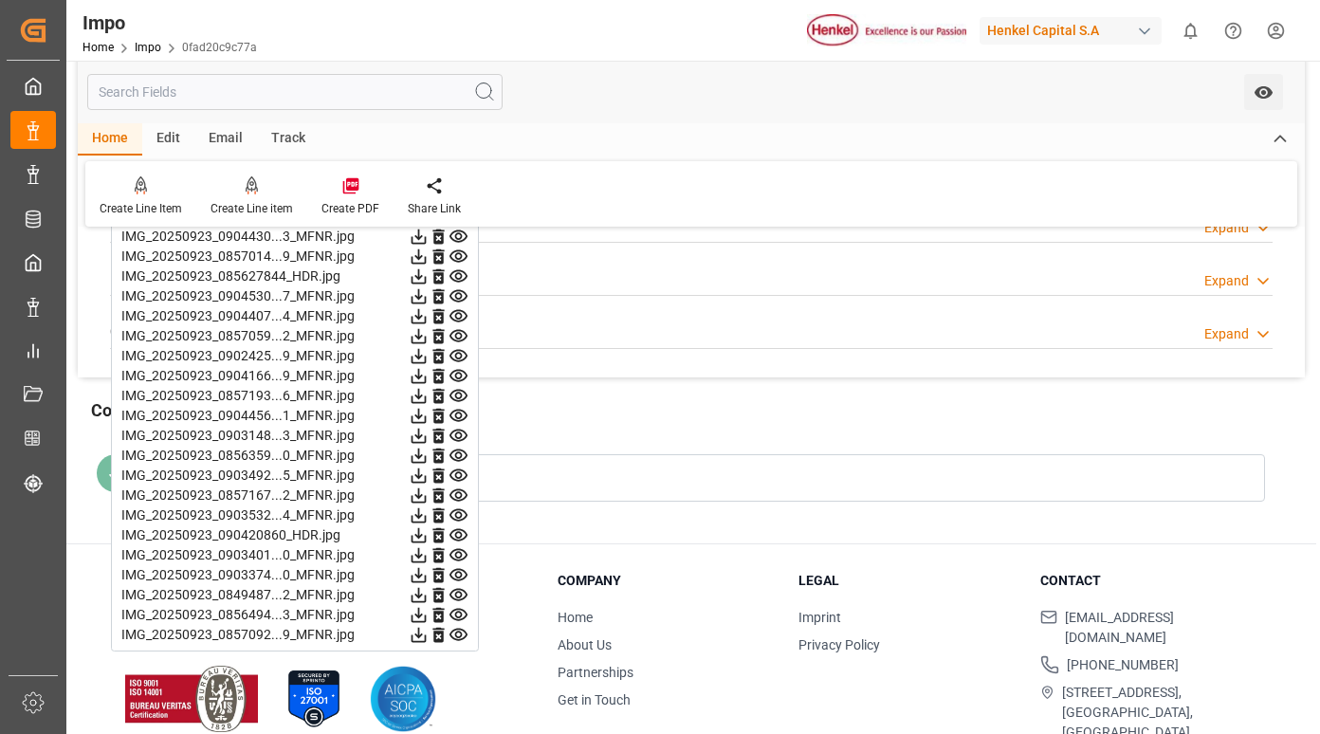
click at [457, 338] on icon at bounding box center [458, 336] width 18 height 12
click at [456, 349] on icon at bounding box center [458, 356] width 20 height 20
click at [456, 371] on icon at bounding box center [458, 376] width 18 height 12
click at [455, 393] on icon at bounding box center [458, 396] width 20 height 20
click at [461, 415] on icon at bounding box center [458, 416] width 18 height 12
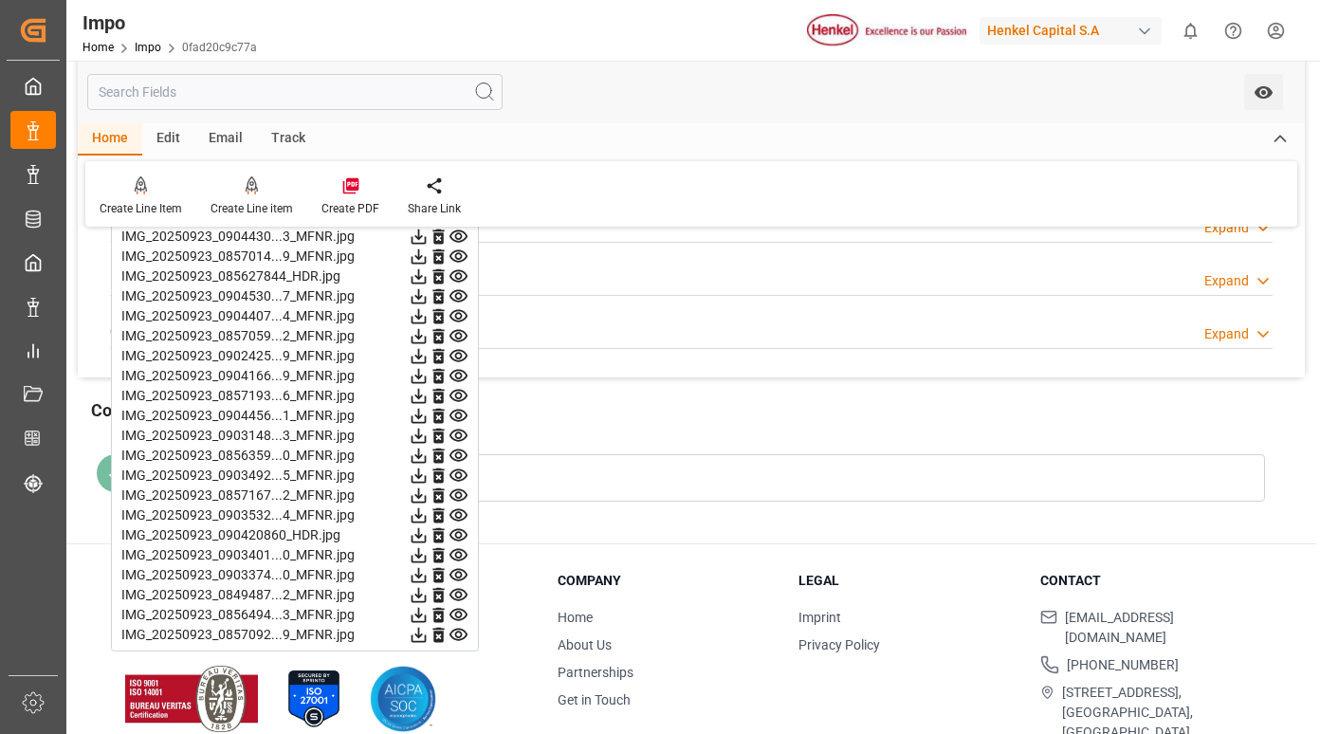
click at [459, 435] on icon at bounding box center [458, 436] width 20 height 20
click at [455, 451] on icon at bounding box center [458, 455] width 18 height 12
click at [459, 471] on icon at bounding box center [458, 476] width 20 height 20
click at [462, 493] on icon at bounding box center [458, 495] width 20 height 20
click at [460, 512] on icon at bounding box center [458, 515] width 18 height 12
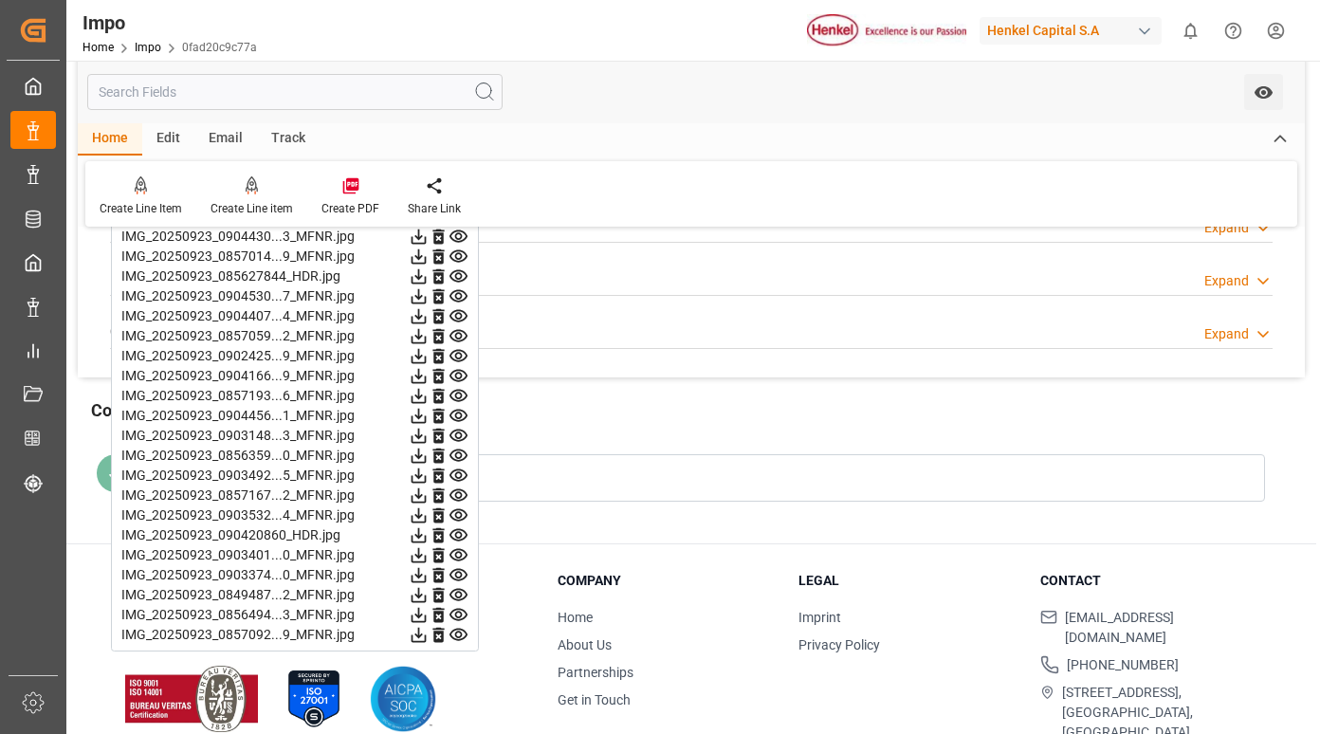
click at [458, 574] on icon at bounding box center [458, 575] width 20 height 20
click at [461, 568] on icon at bounding box center [458, 575] width 20 height 20
click at [456, 594] on icon at bounding box center [458, 595] width 18 height 12
click at [456, 607] on icon at bounding box center [458, 615] width 20 height 20
click at [457, 631] on icon at bounding box center [458, 635] width 20 height 20
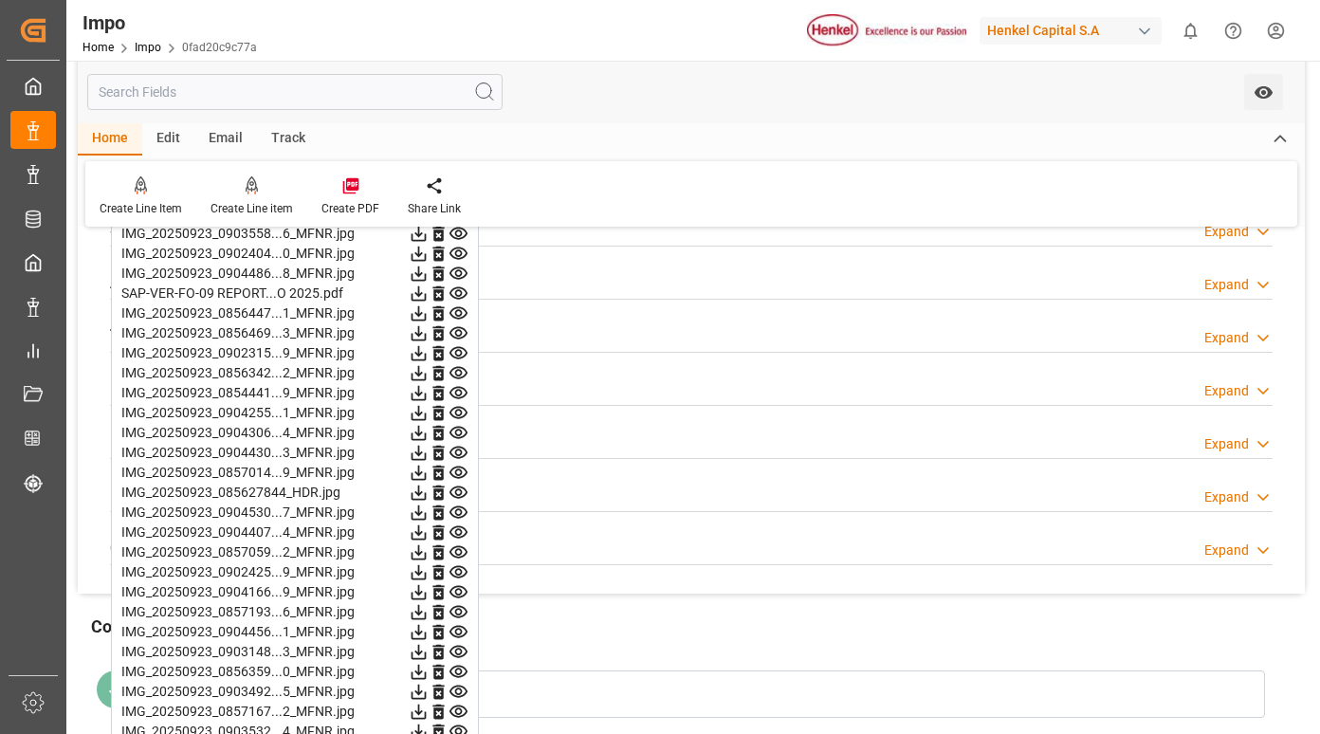
scroll to position [1637, 0]
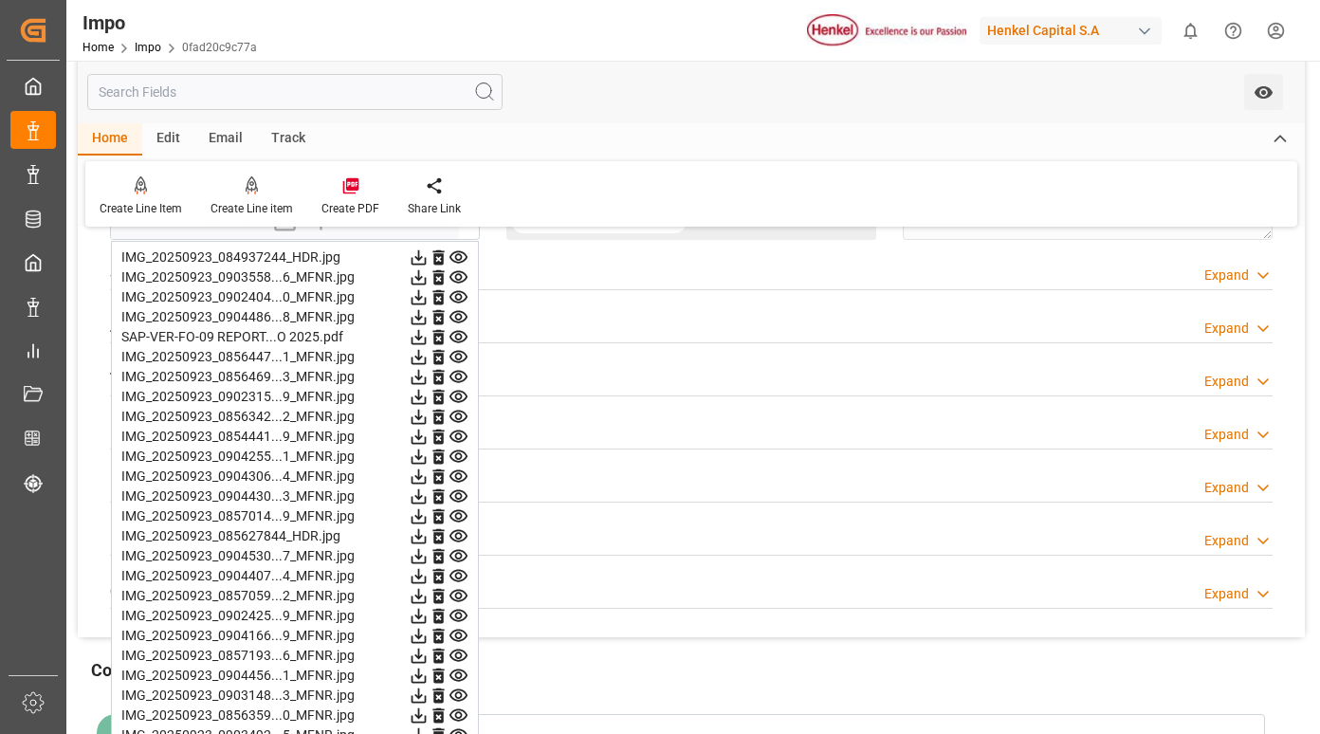
click at [459, 254] on icon at bounding box center [458, 257] width 18 height 12
click at [456, 282] on icon at bounding box center [458, 277] width 18 height 12
click at [457, 296] on icon at bounding box center [458, 297] width 20 height 20
click at [459, 317] on icon at bounding box center [458, 317] width 20 height 20
click at [458, 332] on icon at bounding box center [458, 337] width 18 height 12
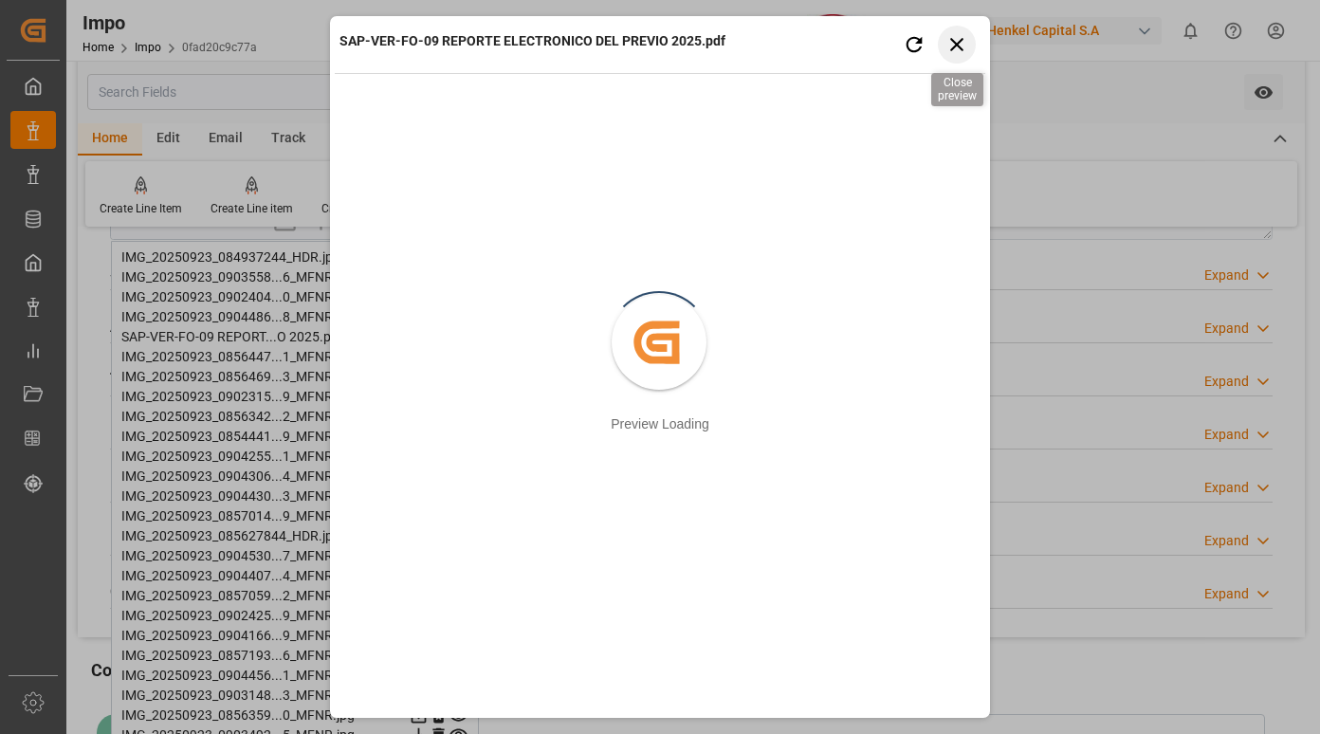
click at [957, 41] on icon "button" at bounding box center [957, 44] width 24 height 24
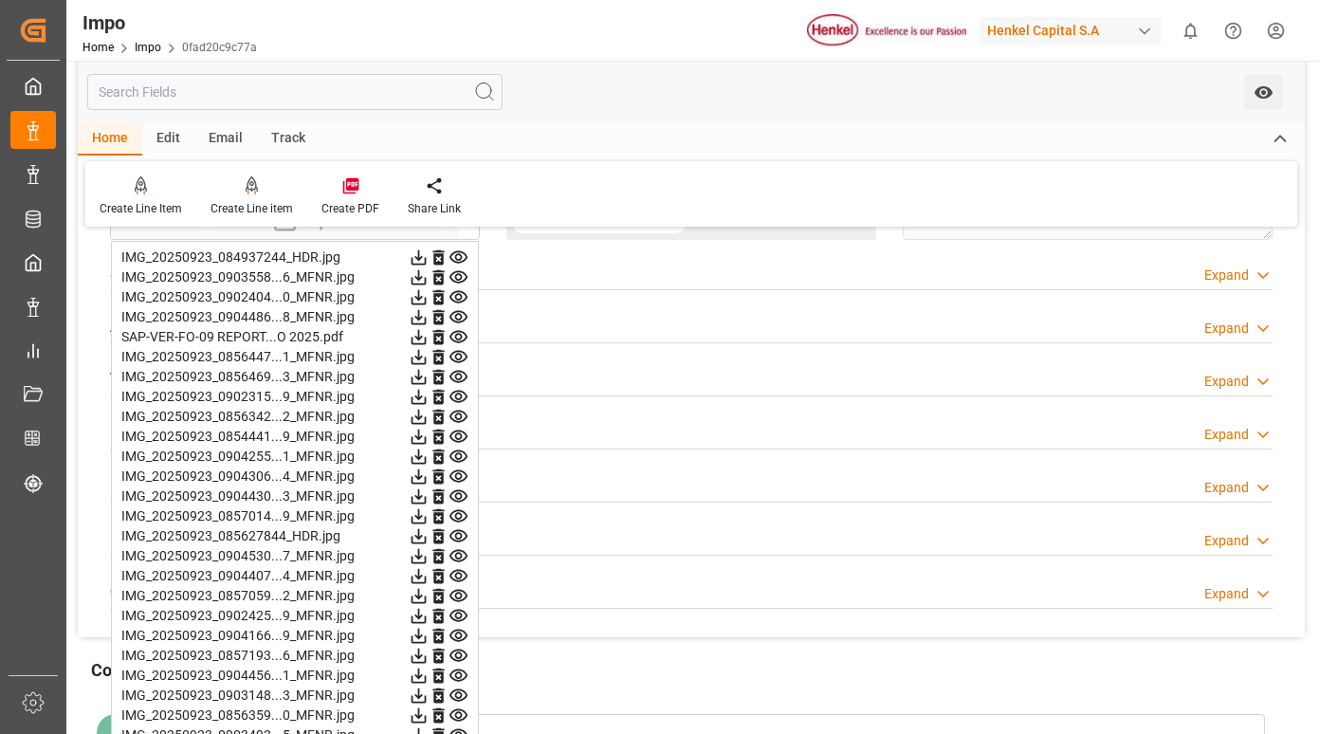
click at [462, 354] on icon at bounding box center [458, 357] width 20 height 20
click at [455, 374] on icon at bounding box center [458, 377] width 20 height 20
click at [456, 395] on icon at bounding box center [458, 397] width 18 height 12
click at [459, 415] on icon at bounding box center [458, 417] width 20 height 20
click at [460, 434] on icon at bounding box center [458, 436] width 18 height 12
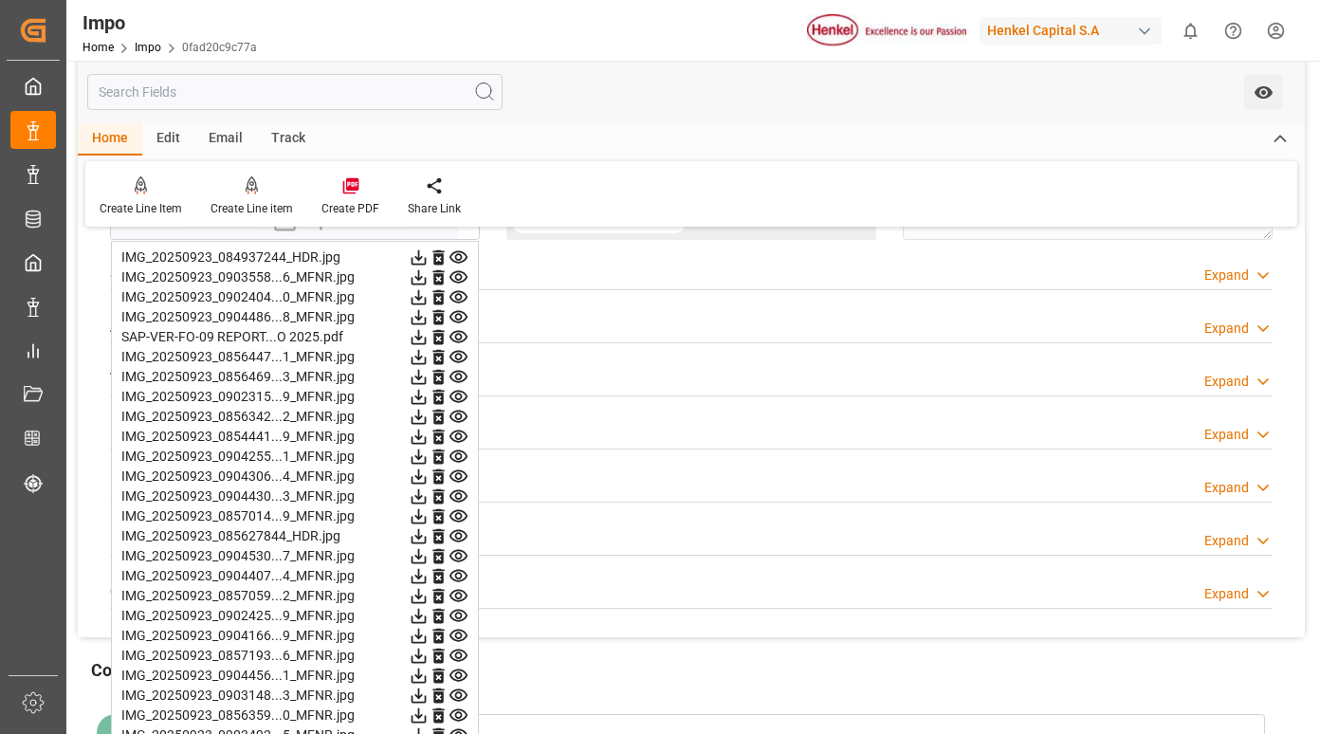
click at [459, 416] on icon at bounding box center [458, 417] width 20 height 20
click at [459, 436] on icon at bounding box center [458, 437] width 20 height 20
click at [459, 449] on icon at bounding box center [458, 457] width 20 height 20
click at [455, 473] on icon at bounding box center [458, 476] width 20 height 20
click at [460, 497] on icon at bounding box center [458, 496] width 20 height 20
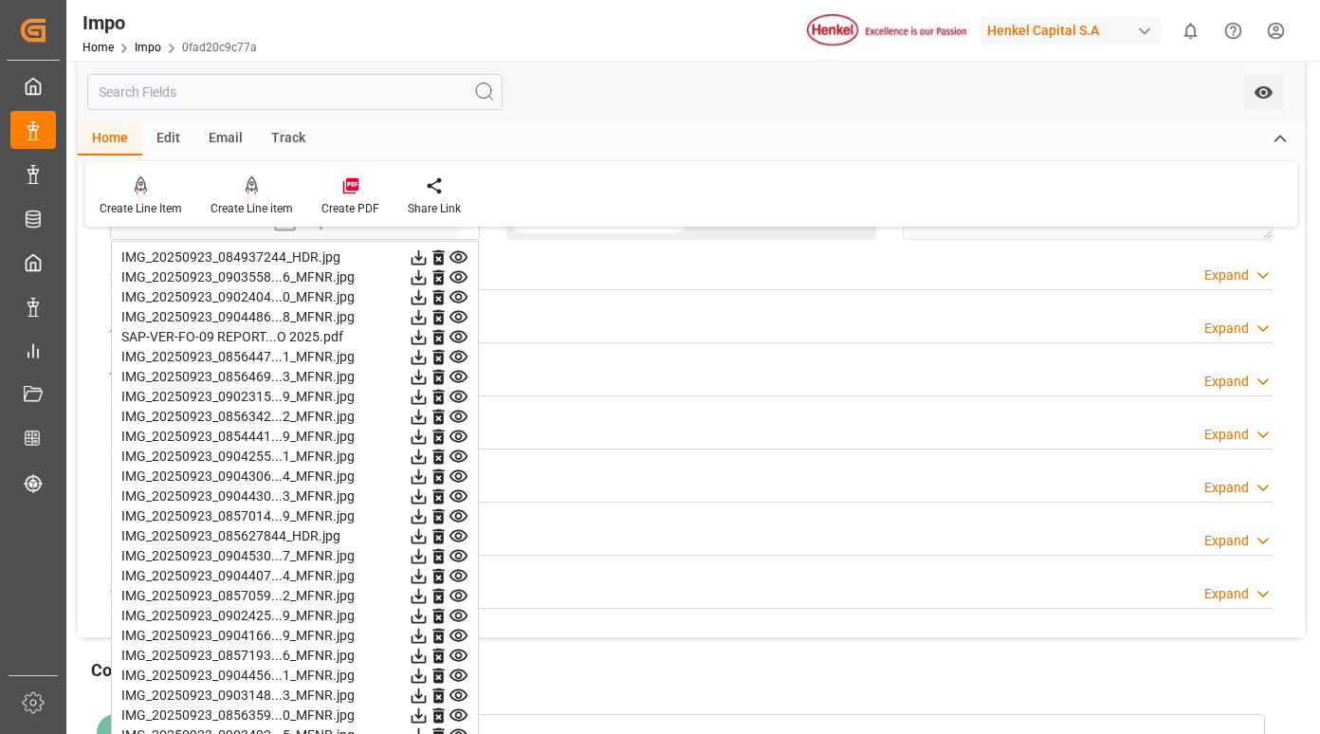
click at [458, 522] on icon at bounding box center [458, 516] width 20 height 20
click at [455, 534] on icon at bounding box center [458, 536] width 20 height 20
click at [454, 551] on icon at bounding box center [458, 556] width 18 height 12
click at [460, 573] on icon at bounding box center [458, 576] width 18 height 12
click at [459, 592] on icon at bounding box center [458, 596] width 20 height 20
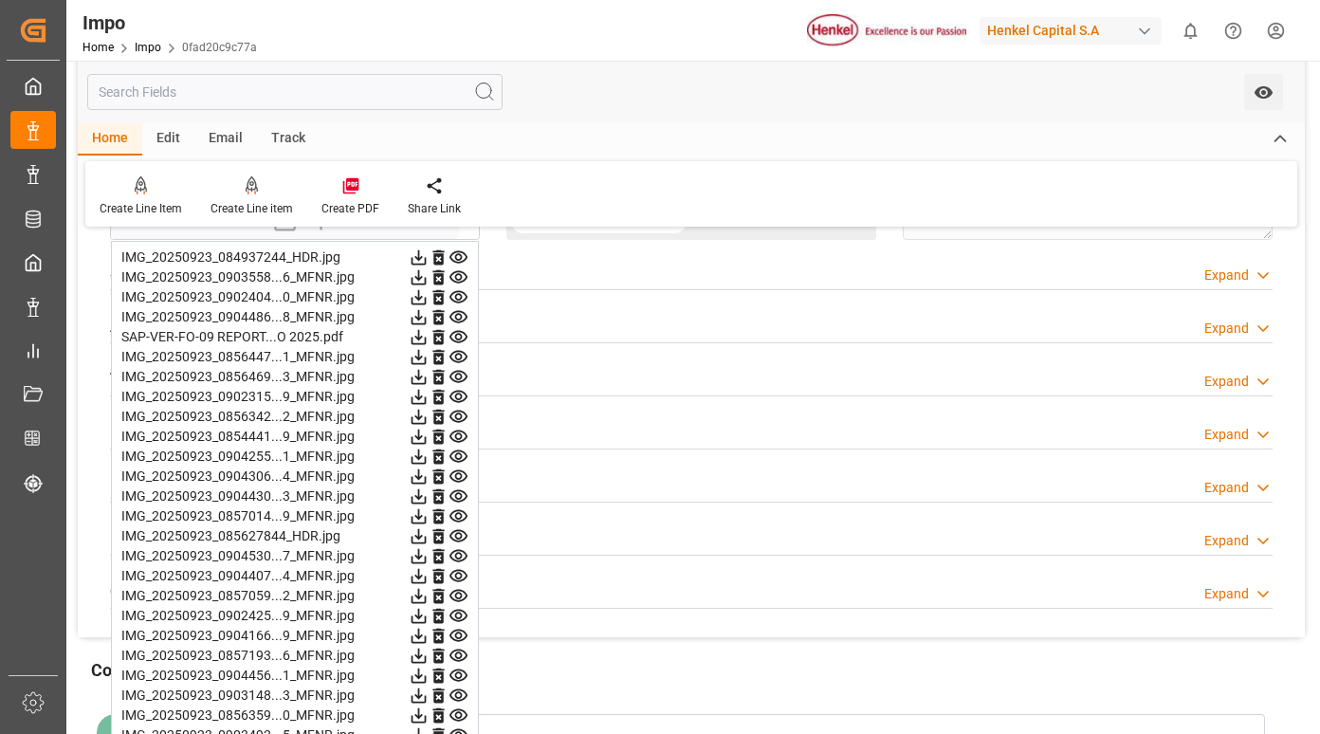
click at [457, 611] on icon at bounding box center [458, 616] width 18 height 12
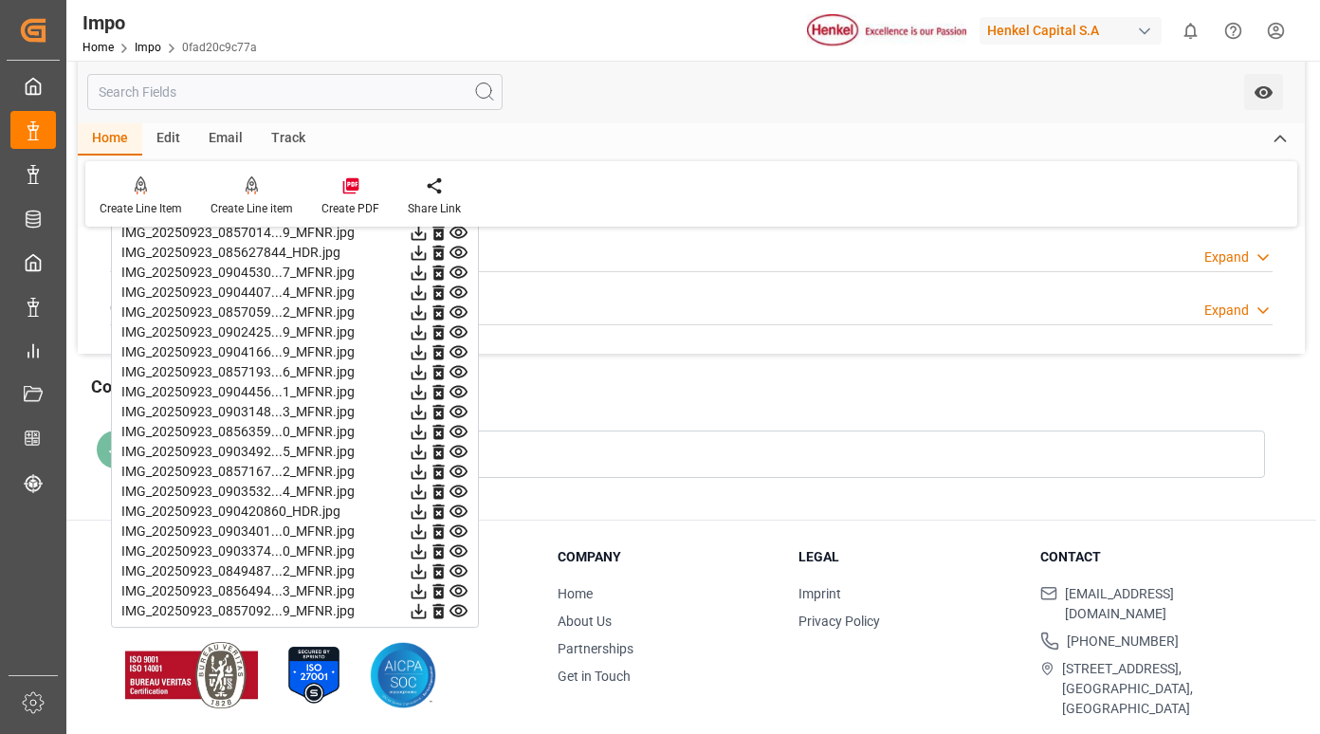
scroll to position [1921, 0]
click at [461, 244] on icon at bounding box center [458, 252] width 20 height 20
click at [454, 275] on icon at bounding box center [458, 271] width 18 height 12
click at [453, 292] on icon at bounding box center [458, 292] width 20 height 20
click at [456, 310] on icon at bounding box center [458, 312] width 20 height 20
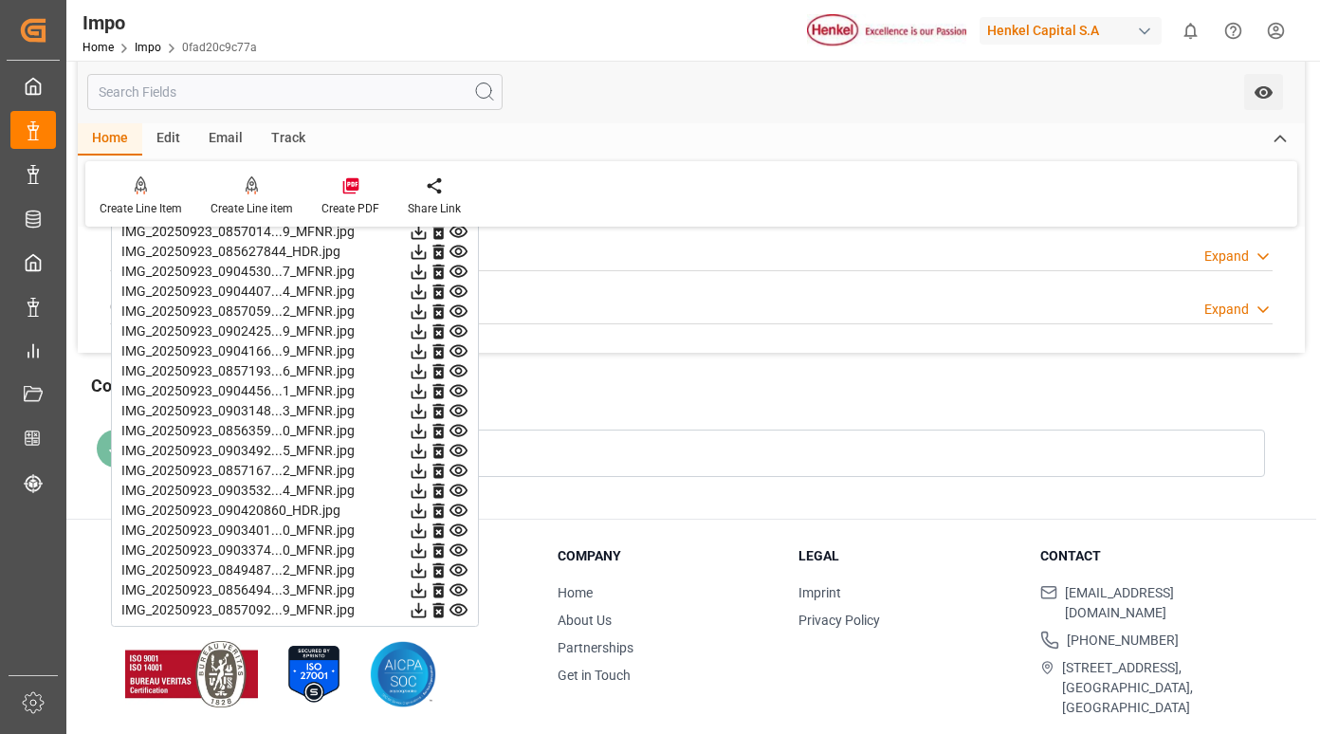
click at [462, 332] on icon at bounding box center [458, 331] width 18 height 12
click at [464, 351] on icon at bounding box center [458, 351] width 20 height 20
click at [461, 351] on icon at bounding box center [458, 351] width 18 height 12
click at [460, 366] on icon at bounding box center [458, 371] width 18 height 12
click at [458, 388] on icon at bounding box center [458, 391] width 18 height 12
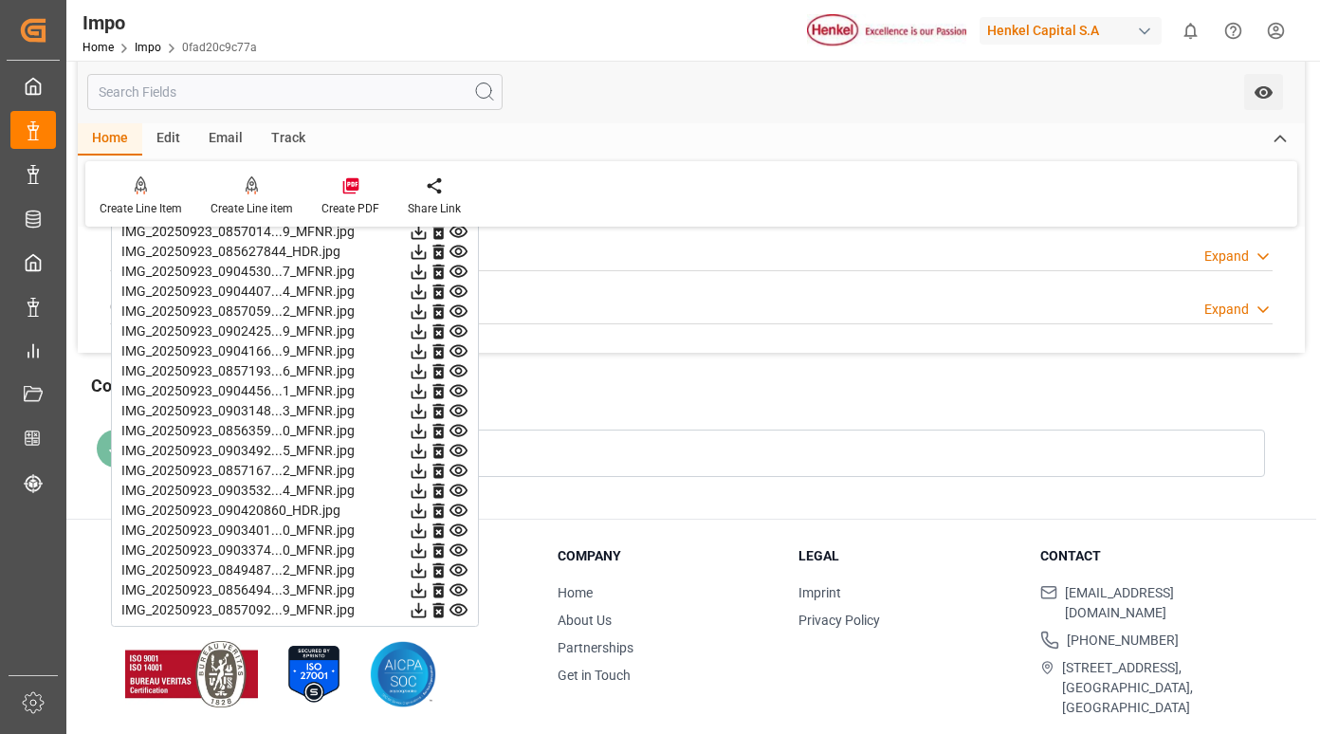
click at [454, 408] on icon at bounding box center [458, 411] width 20 height 20
click at [457, 427] on icon at bounding box center [458, 431] width 20 height 20
click at [457, 446] on icon at bounding box center [458, 451] width 18 height 12
click at [455, 466] on icon at bounding box center [458, 471] width 18 height 12
click at [457, 485] on icon at bounding box center [458, 491] width 18 height 12
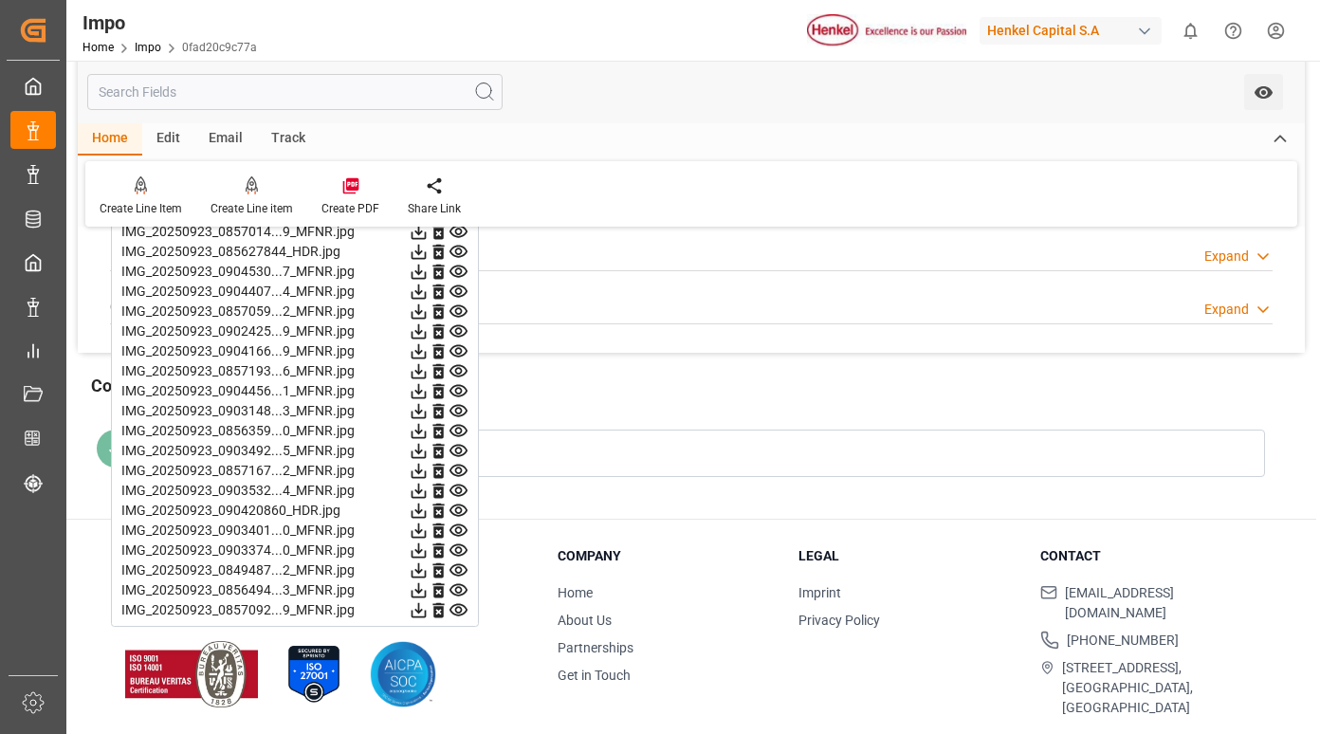
click at [458, 506] on icon at bounding box center [458, 511] width 20 height 20
click at [458, 524] on icon at bounding box center [458, 530] width 18 height 12
click at [460, 447] on icon at bounding box center [458, 451] width 20 height 20
click at [456, 476] on icon at bounding box center [458, 471] width 18 height 12
click at [458, 485] on icon at bounding box center [458, 491] width 20 height 20
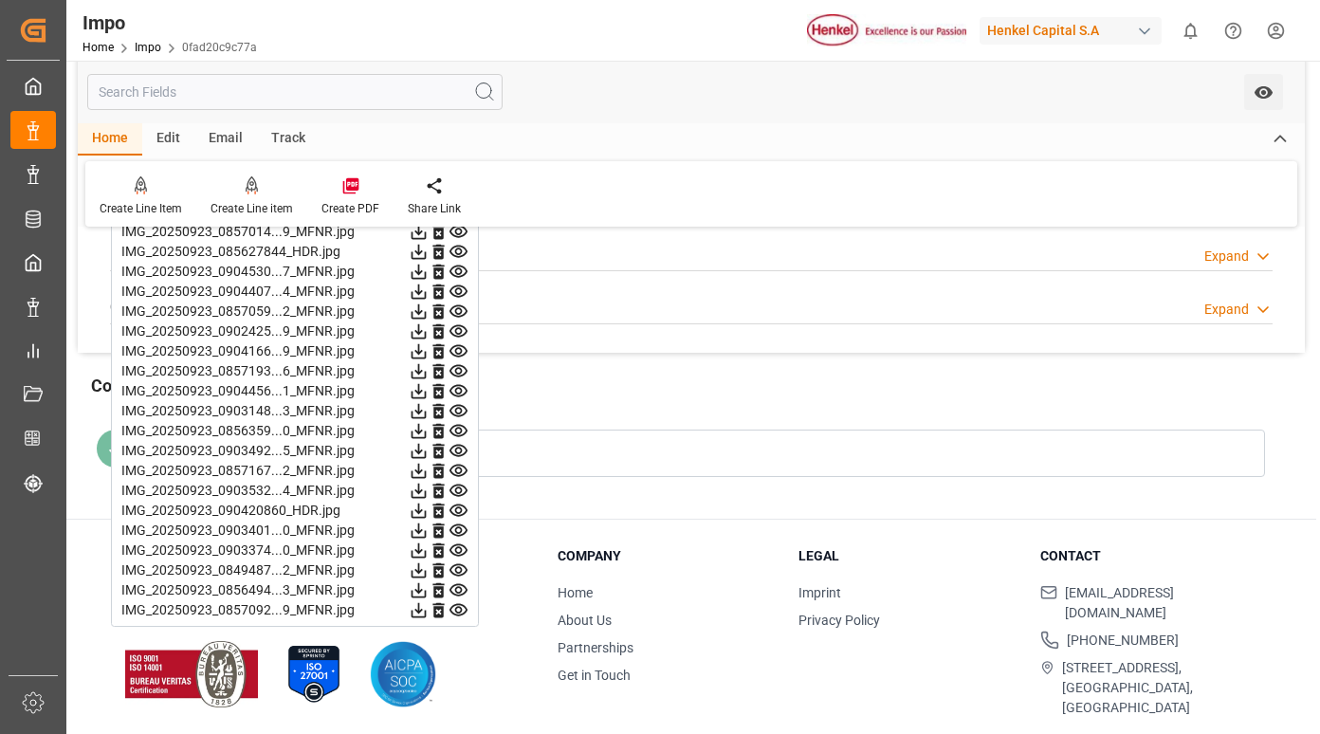
click at [456, 510] on icon at bounding box center [458, 510] width 18 height 12
click at [459, 528] on icon at bounding box center [458, 530] width 18 height 12
click at [458, 550] on icon at bounding box center [458, 550] width 20 height 20
click at [462, 566] on icon at bounding box center [458, 570] width 18 height 12
click at [460, 587] on icon at bounding box center [458, 590] width 18 height 12
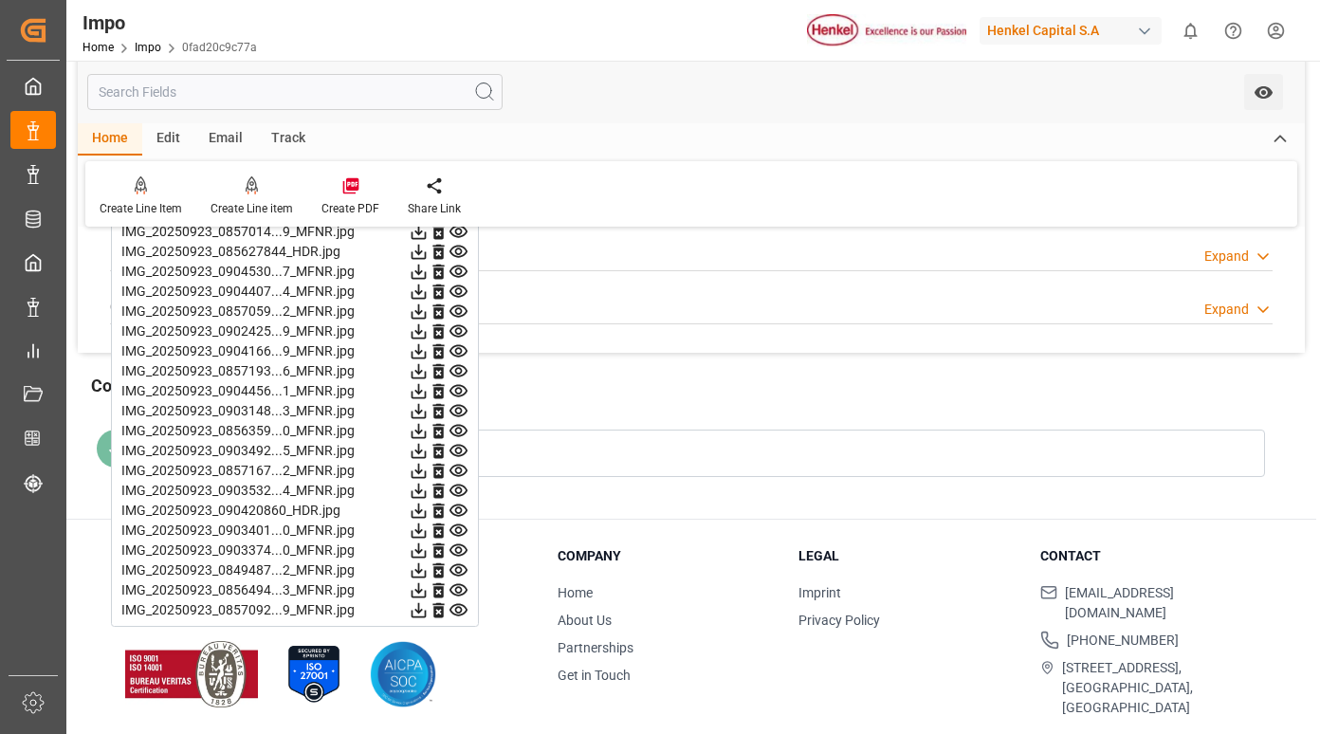
click at [457, 609] on icon at bounding box center [458, 610] width 20 height 20
